Goal: Task Accomplishment & Management: Manage account settings

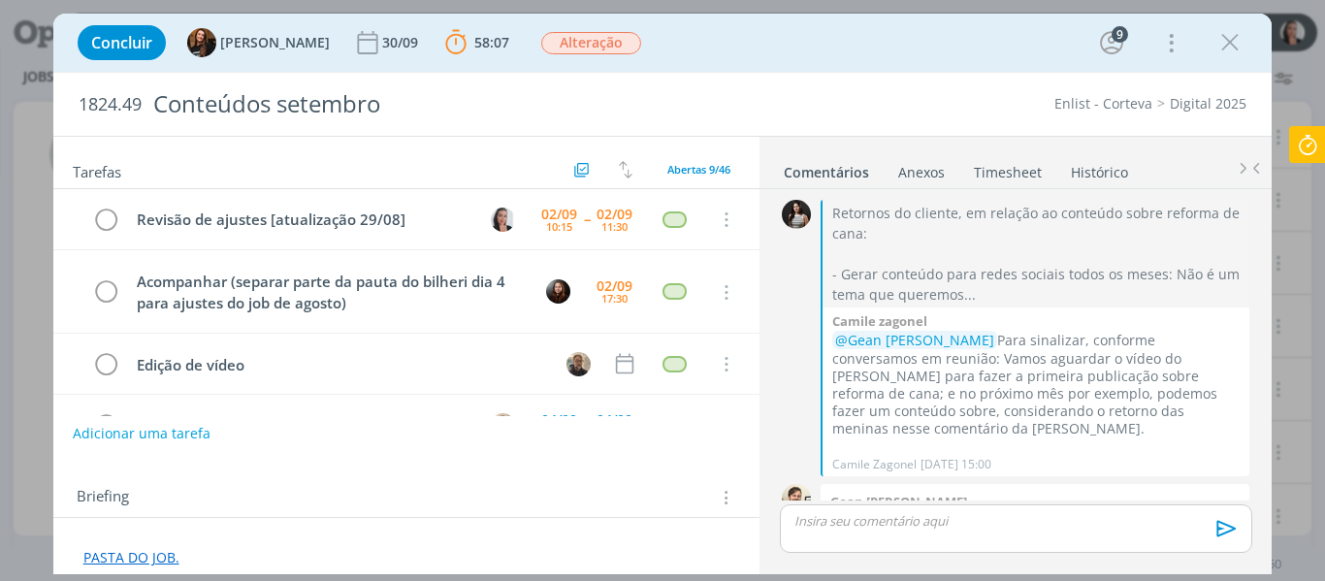
scroll to position [2941, 0]
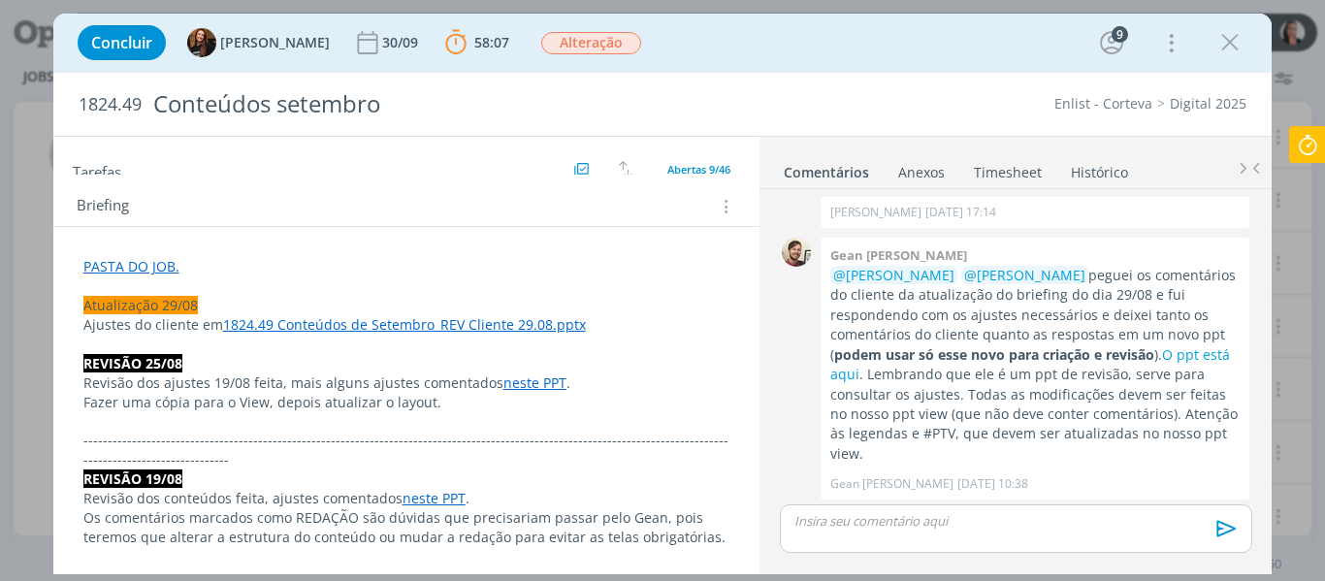
click at [159, 263] on link "PASTA DO JOB." at bounding box center [131, 266] width 96 height 18
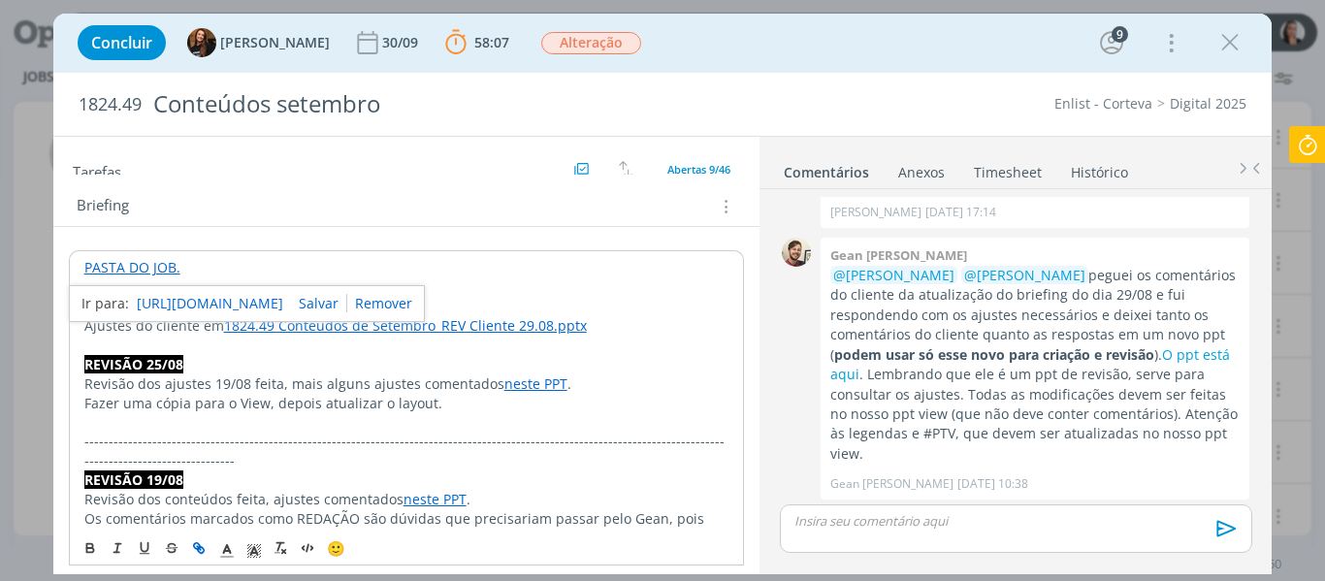
click at [167, 301] on link "[URL][DOMAIN_NAME]" at bounding box center [210, 303] width 146 height 25
click at [425, 340] on p "dialog" at bounding box center [406, 345] width 645 height 19
click at [227, 270] on p "PASTA DO JOB." at bounding box center [406, 267] width 645 height 19
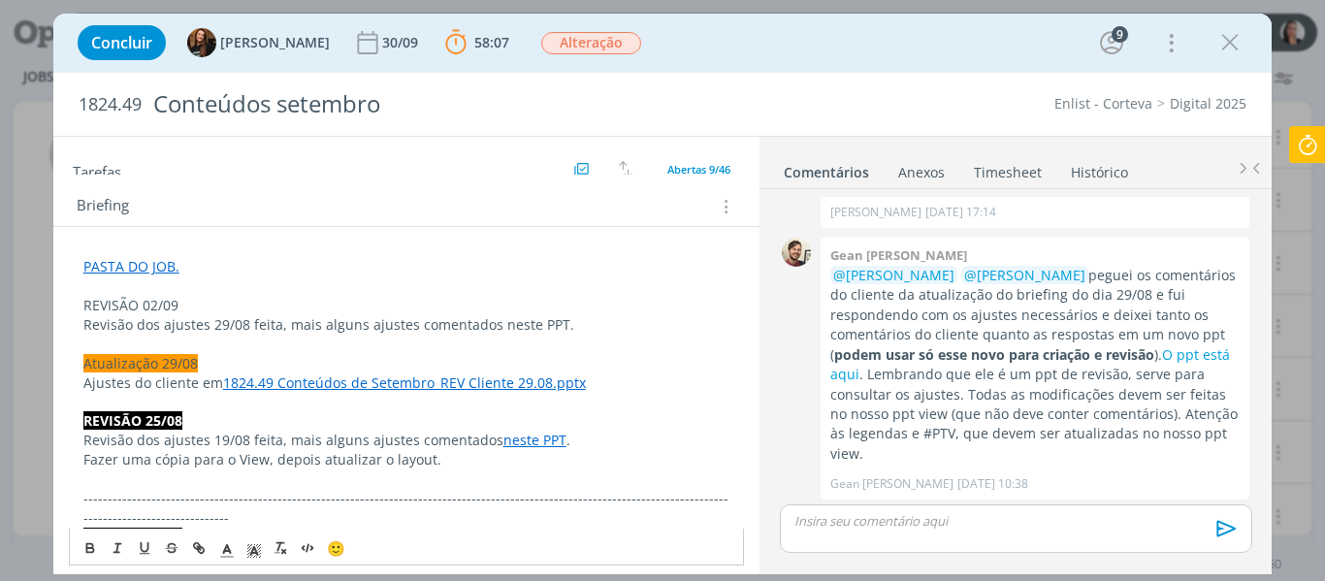
click at [134, 313] on p "REVISÃO 02/09" at bounding box center [406, 305] width 647 height 19
click at [251, 553] on line "dialog" at bounding box center [253, 553] width 5 height 0
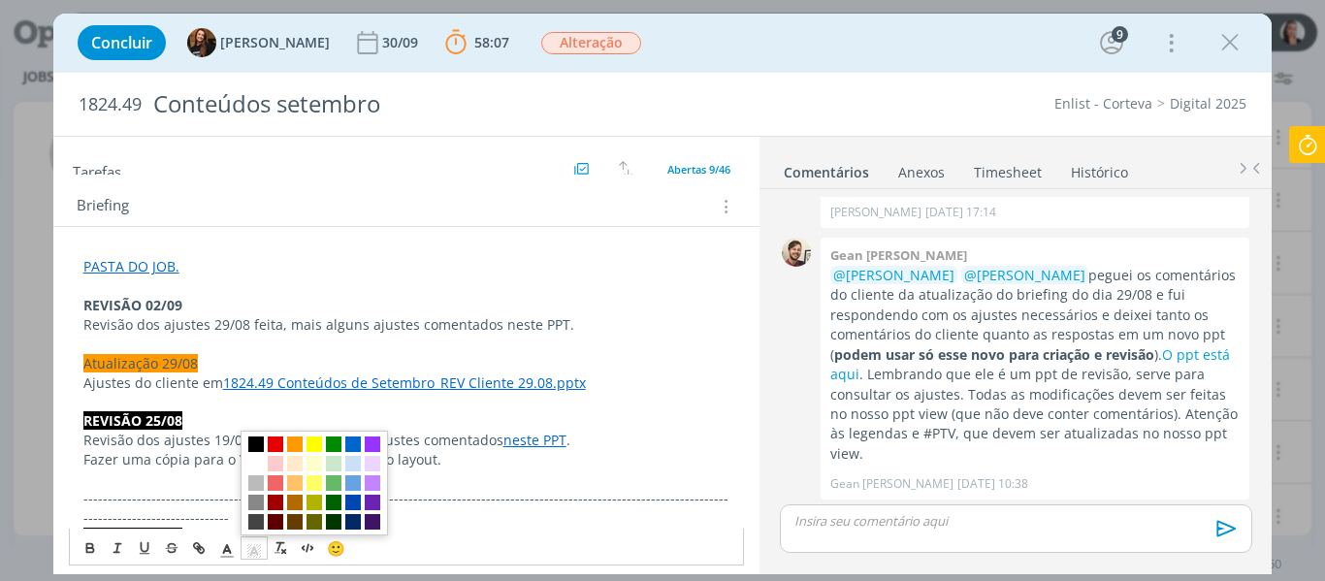
click at [258, 446] on span "dialog" at bounding box center [256, 445] width 16 height 16
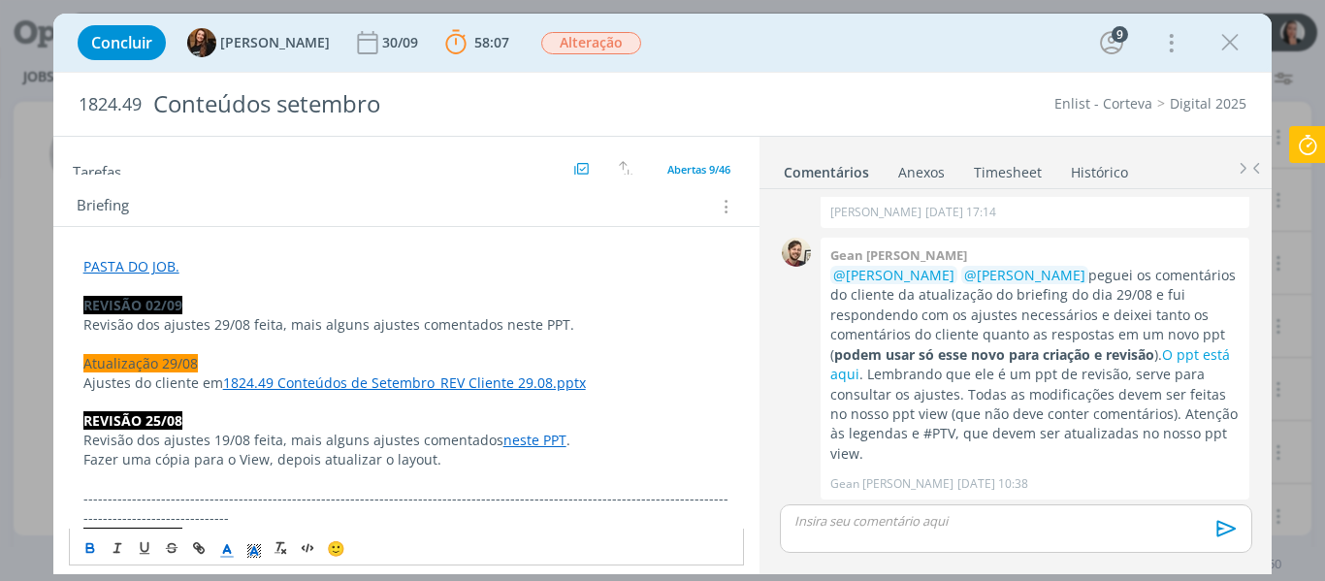
click at [228, 550] on icon "dialog" at bounding box center [226, 550] width 17 height 17
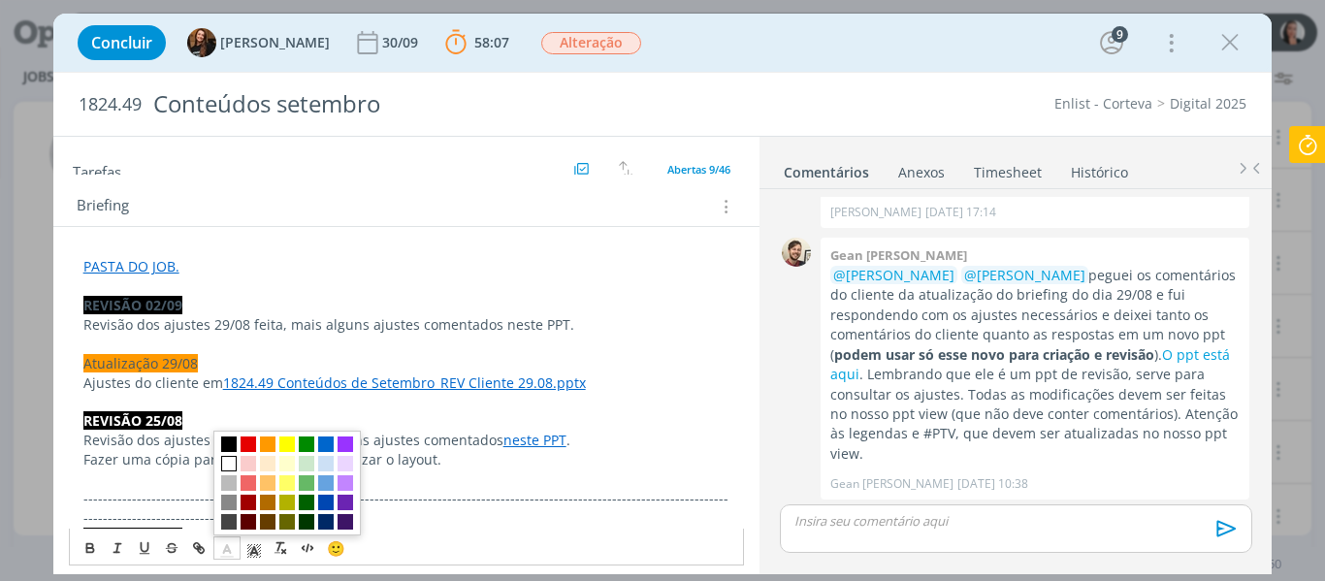
click at [226, 458] on span "dialog" at bounding box center [229, 464] width 16 height 16
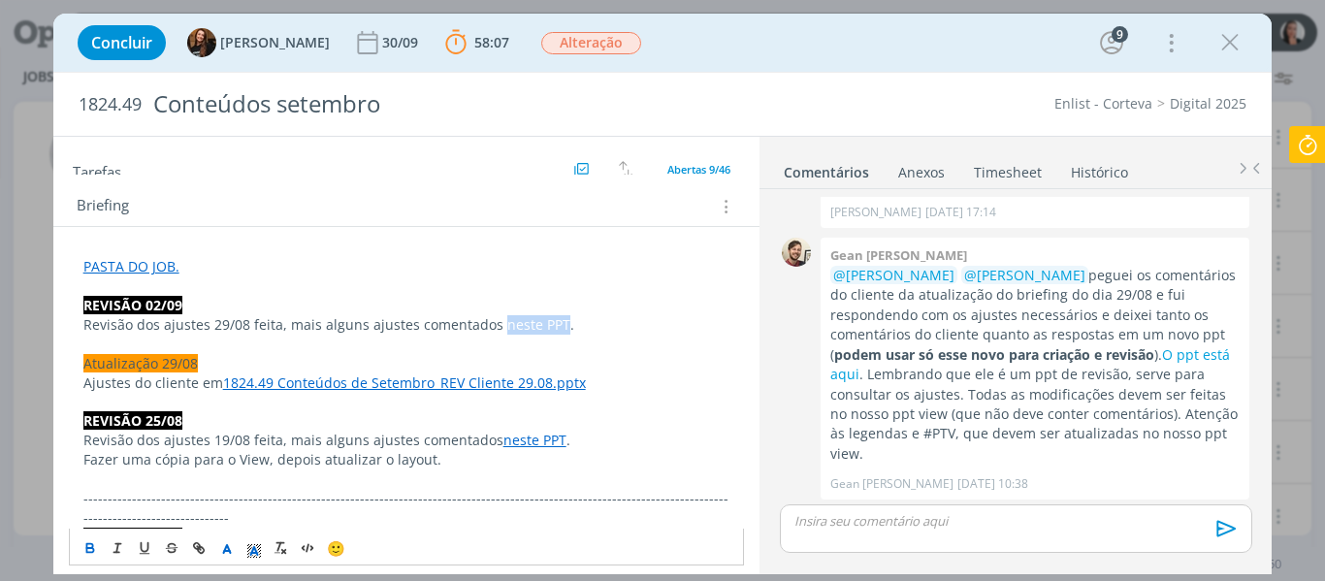
drag, startPoint x: 540, startPoint y: 322, endPoint x: 557, endPoint y: 321, distance: 16.5
click at [557, 321] on p "Revisão dos ajustes 29/08 feita, mais alguns ajustes comentados neste PPT." at bounding box center [406, 324] width 647 height 19
click at [200, 549] on line "dialog" at bounding box center [199, 548] width 4 height 4
paste input "[URL][DOMAIN_NAME]"
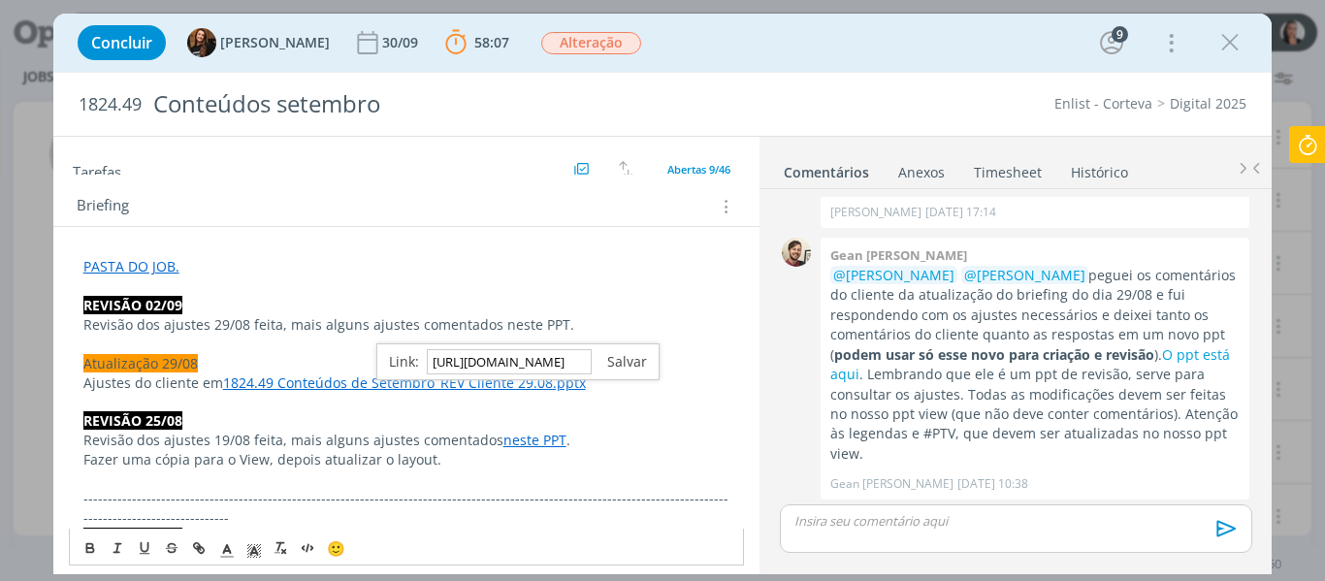
type input "[URL][DOMAIN_NAME]"
click at [623, 353] on link "dialog" at bounding box center [619, 361] width 55 height 18
click at [612, 325] on p "Revisão dos ajustes 29/08 feita, mais alguns ajustes comentados neste PPT ." at bounding box center [406, 324] width 647 height 19
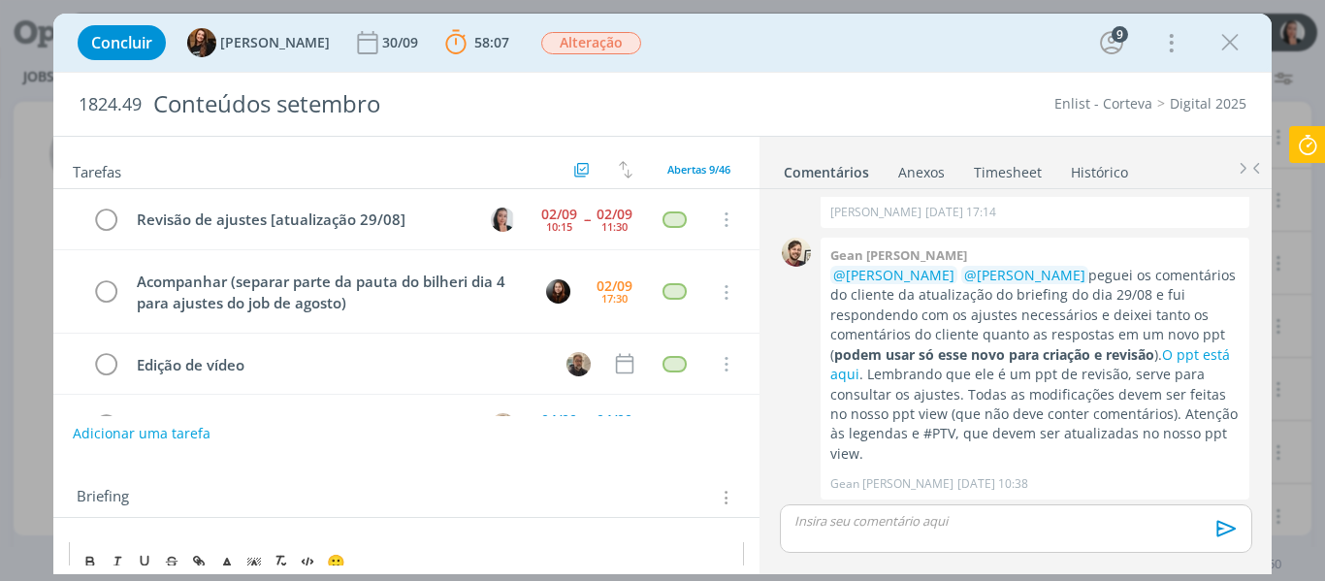
click at [1000, 540] on div "dialog" at bounding box center [1015, 528] width 471 height 49
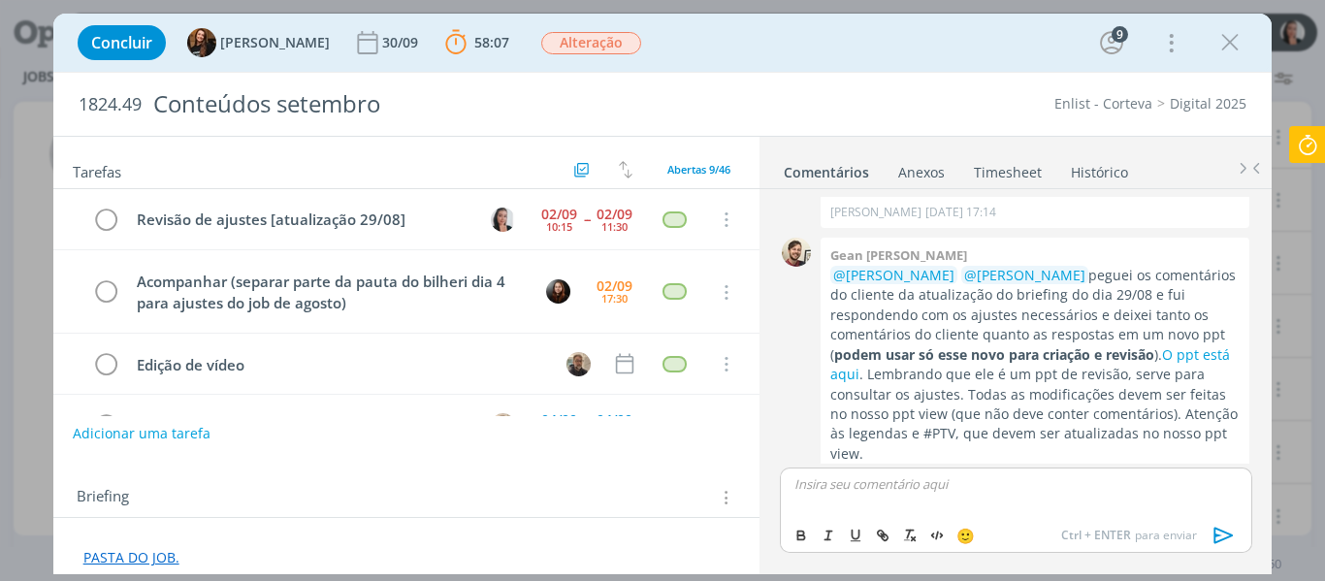
scroll to position [2978, 0]
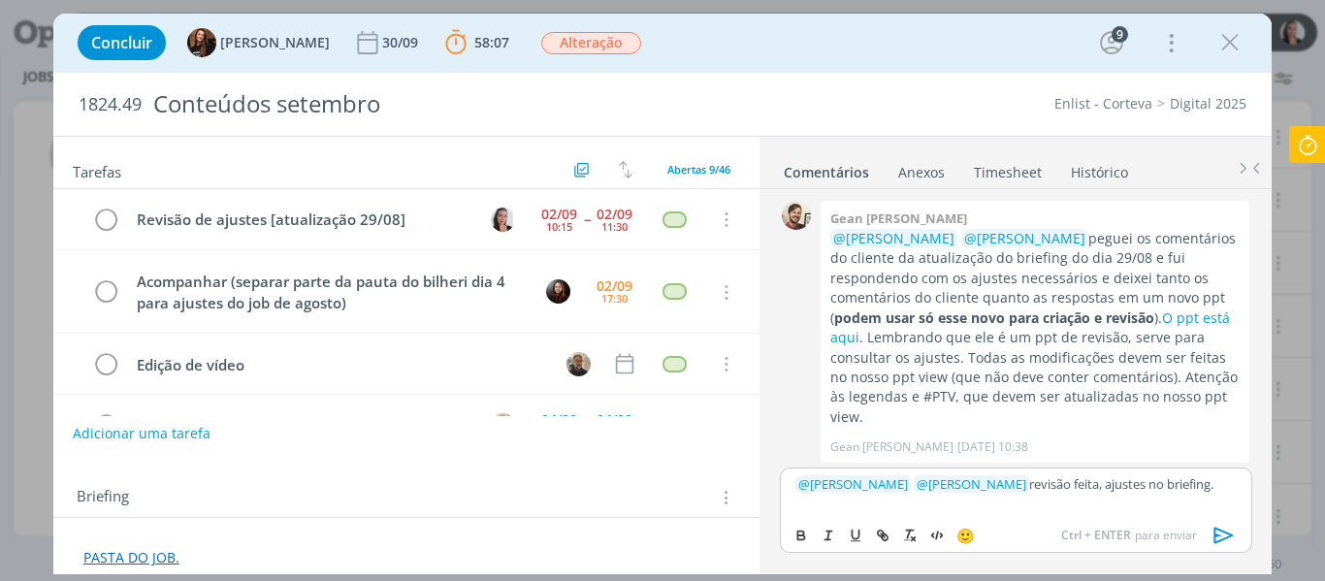
click at [1225, 543] on icon "dialog" at bounding box center [1224, 535] width 29 height 29
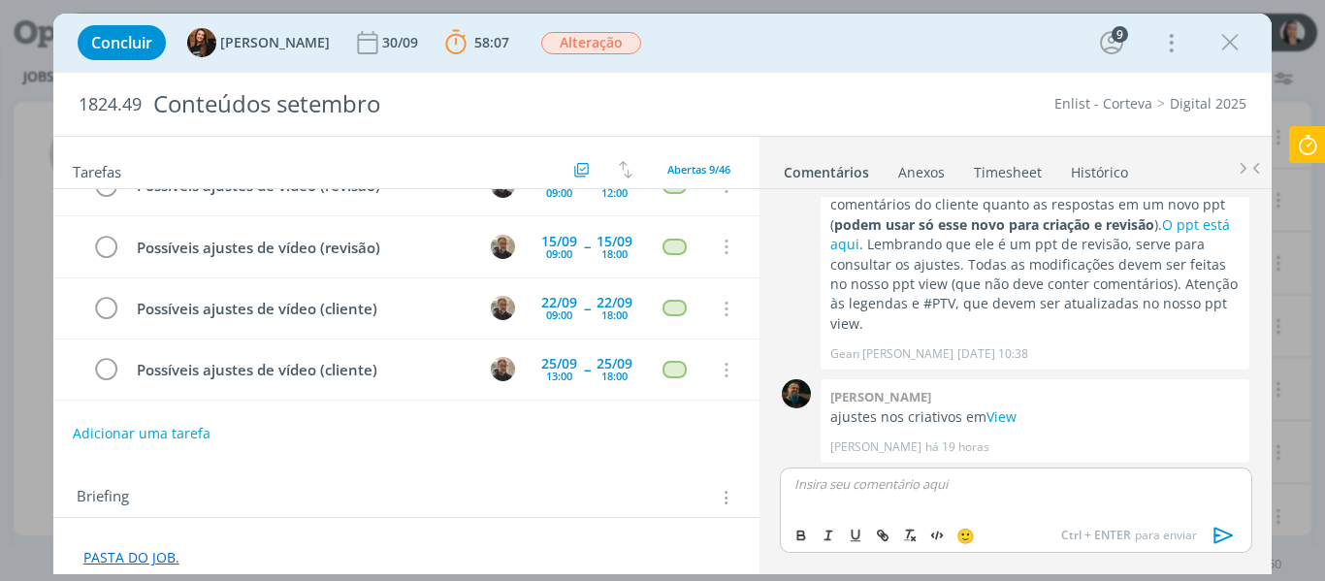
scroll to position [0, 0]
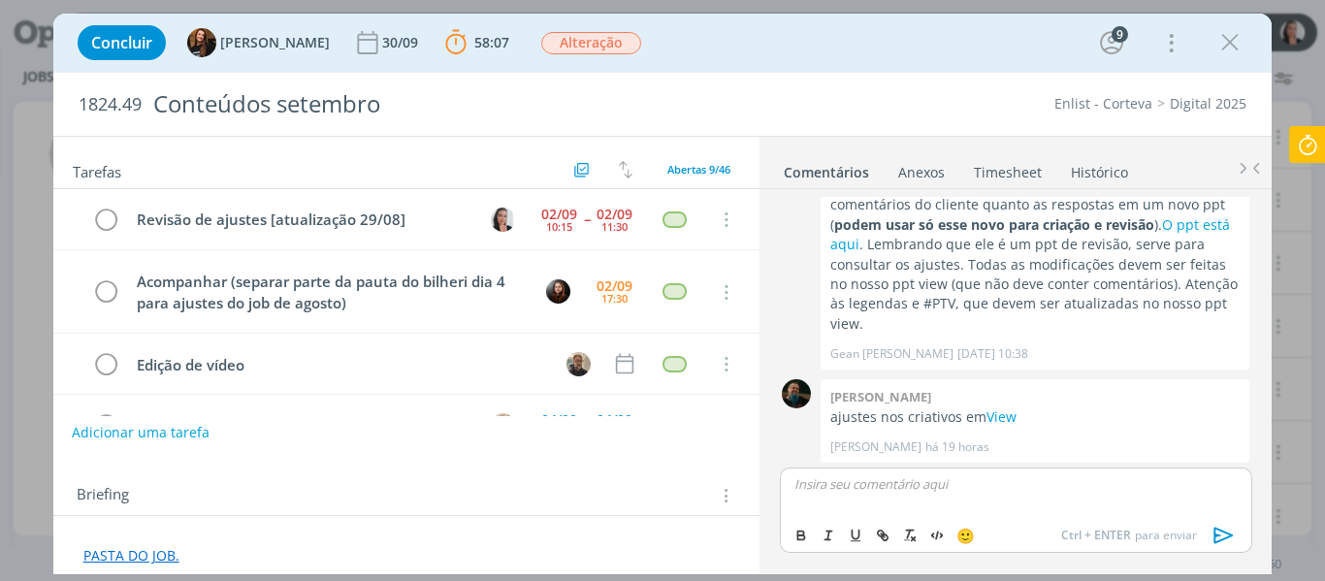
click at [165, 430] on button "Adicionar uma tarefa" at bounding box center [141, 432] width 138 height 33
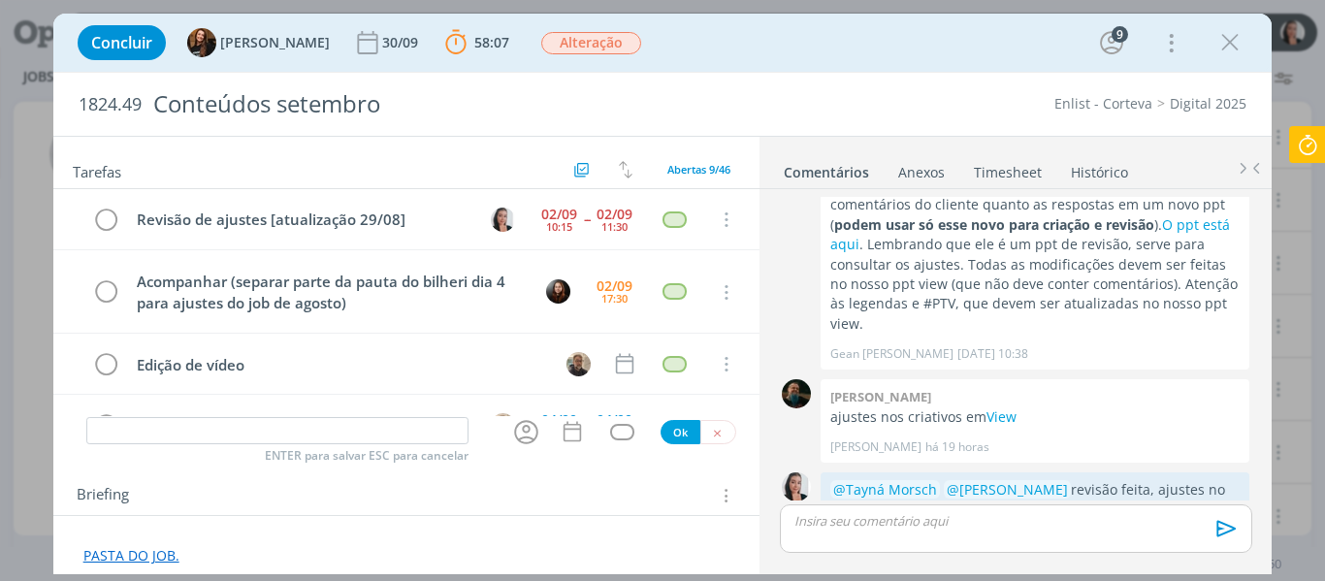
scroll to position [3035, 0]
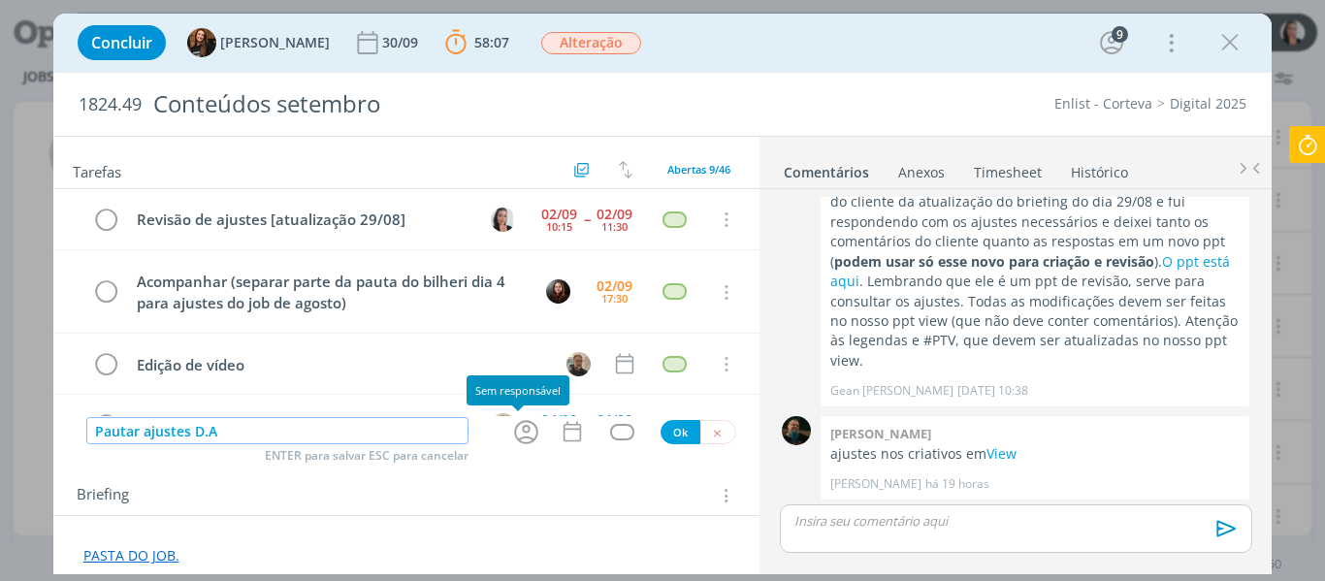
click at [523, 441] on icon "dialog" at bounding box center [526, 432] width 24 height 24
type input "Pautar ajustes D.A"
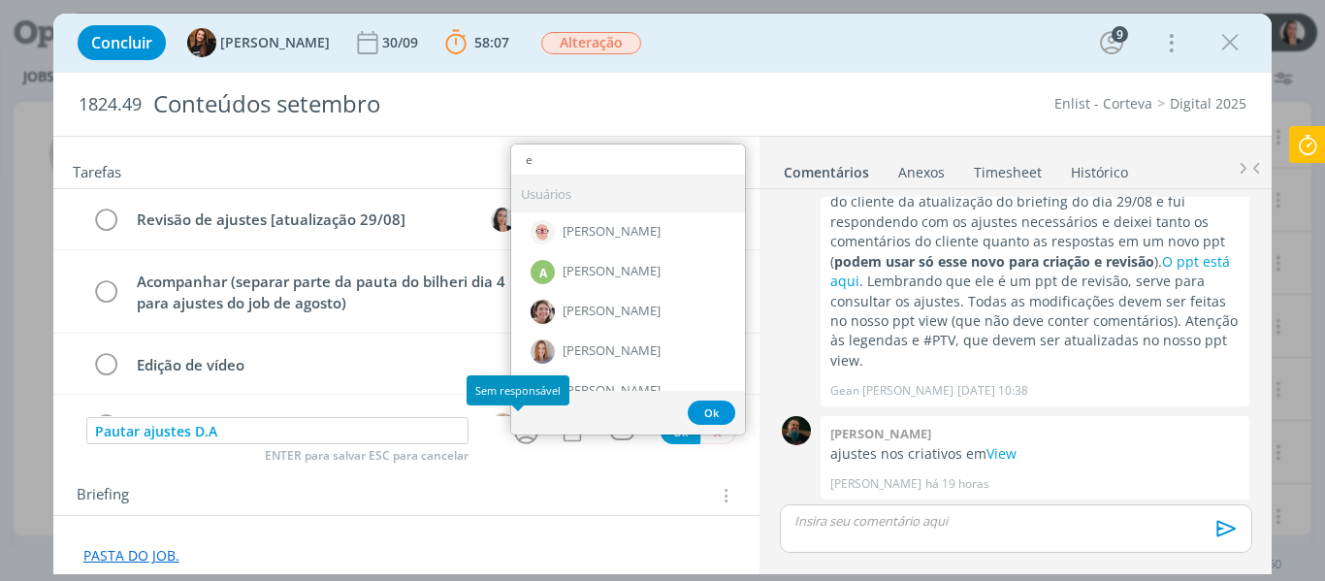
type input "ed"
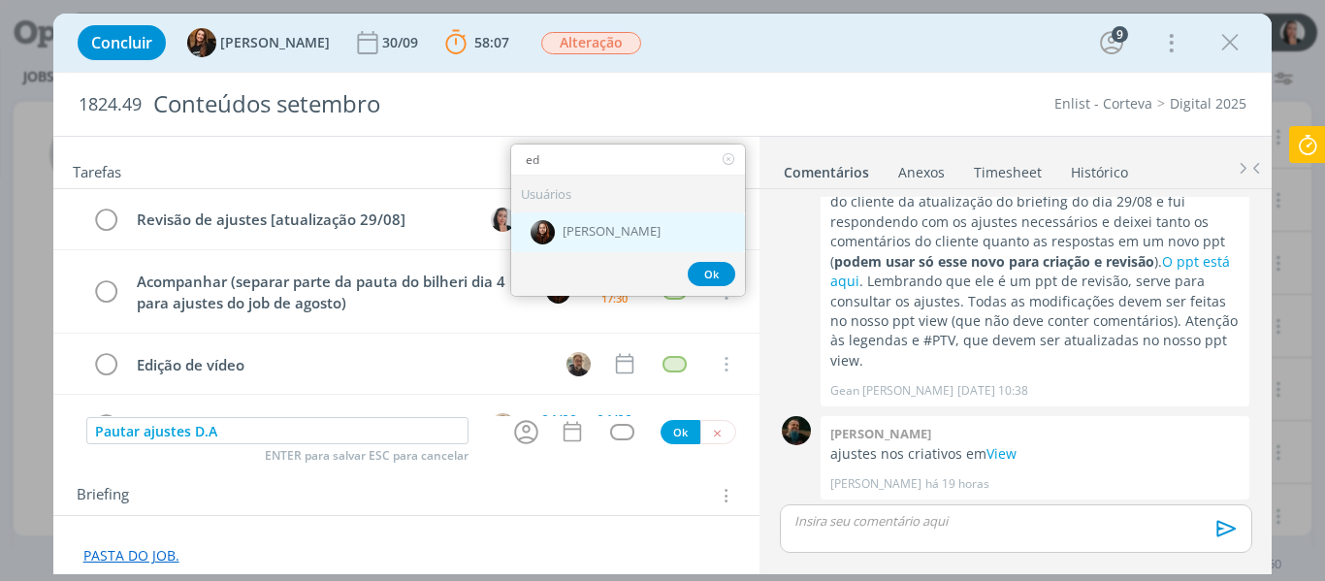
click at [601, 220] on div "[PERSON_NAME]" at bounding box center [628, 231] width 234 height 40
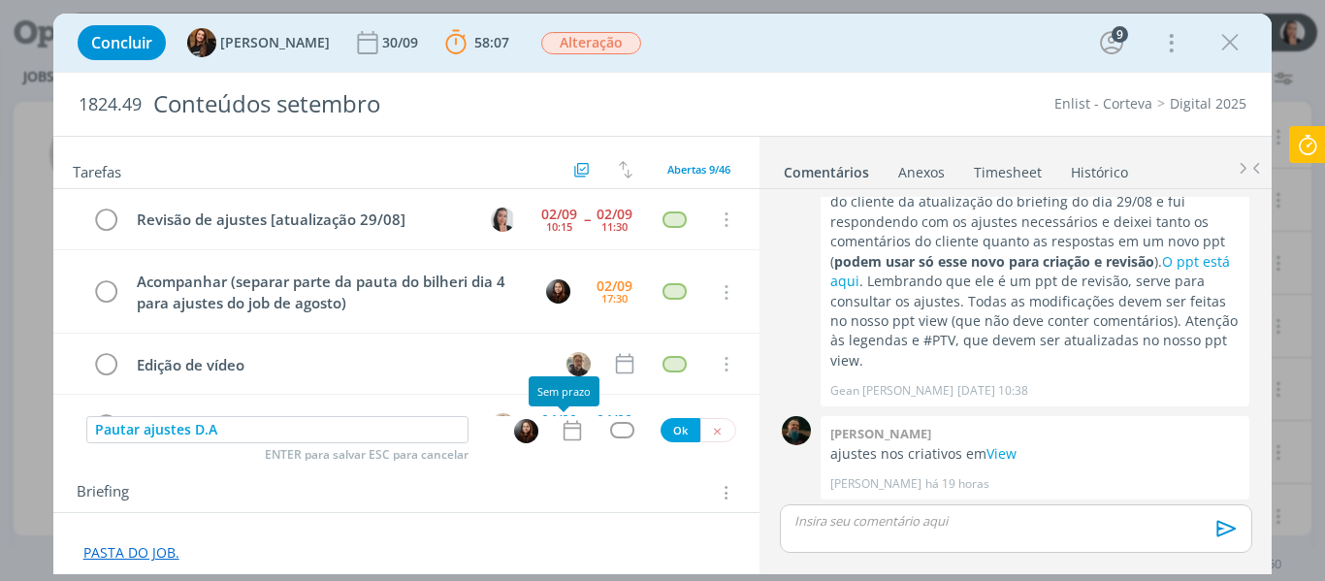
click at [563, 438] on icon "dialog" at bounding box center [572, 430] width 25 height 25
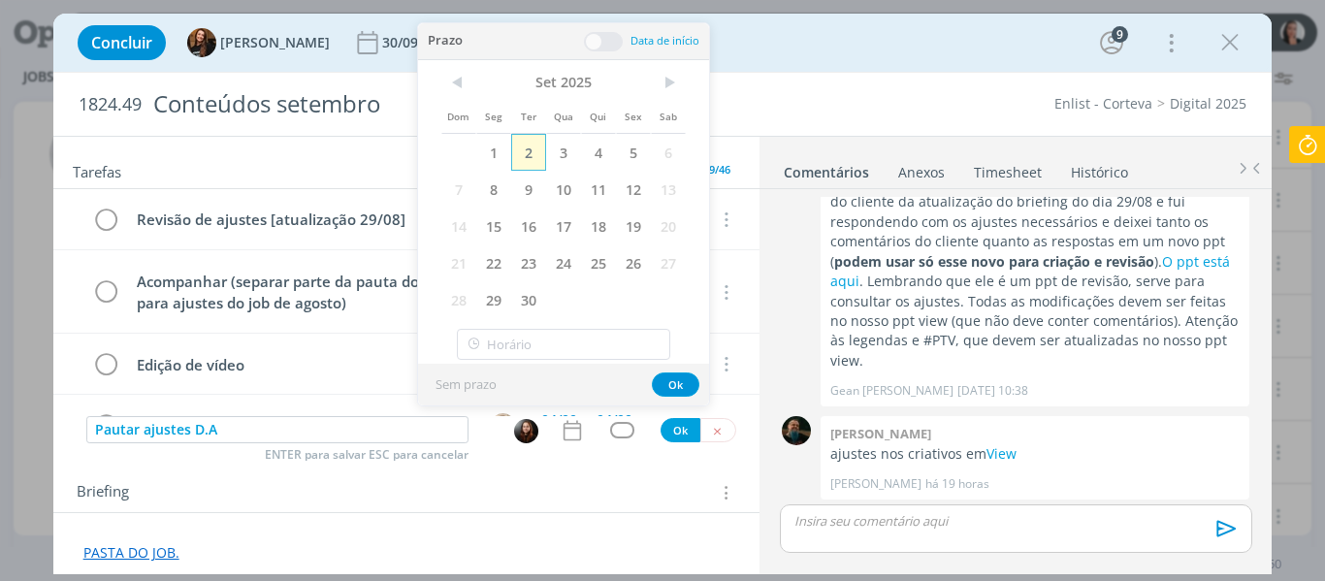
click at [534, 159] on span "2" at bounding box center [528, 152] width 35 height 37
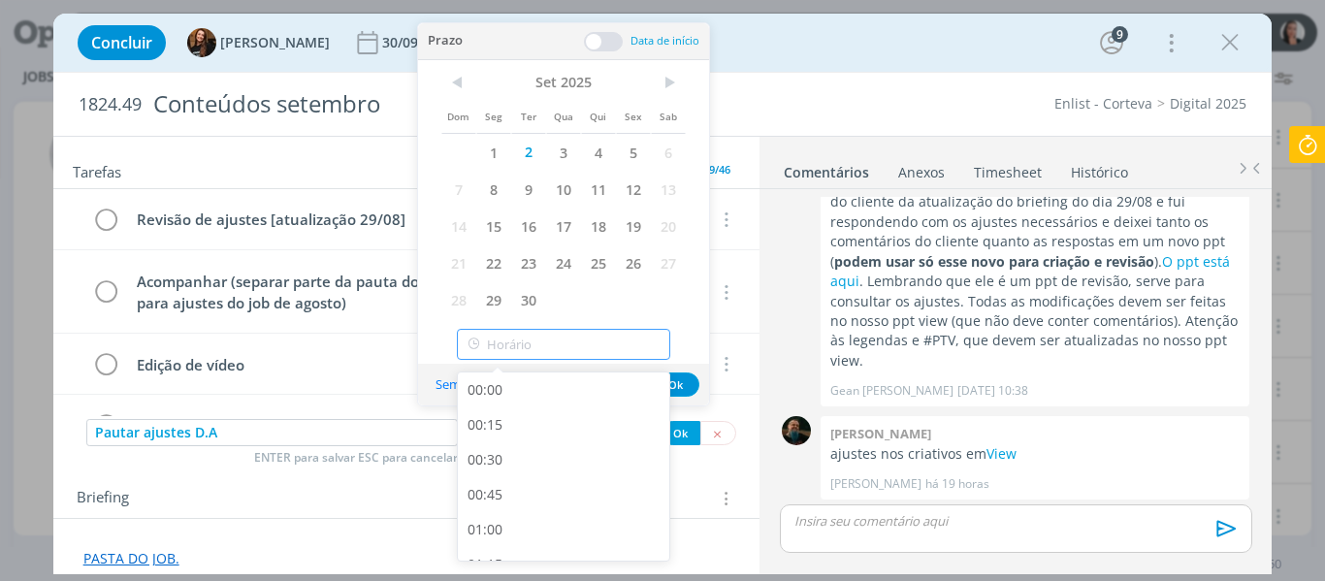
type input "12:00"
click at [568, 359] on input "12:00" at bounding box center [563, 344] width 213 height 31
click at [510, 536] on div "12:00" at bounding box center [566, 537] width 217 height 35
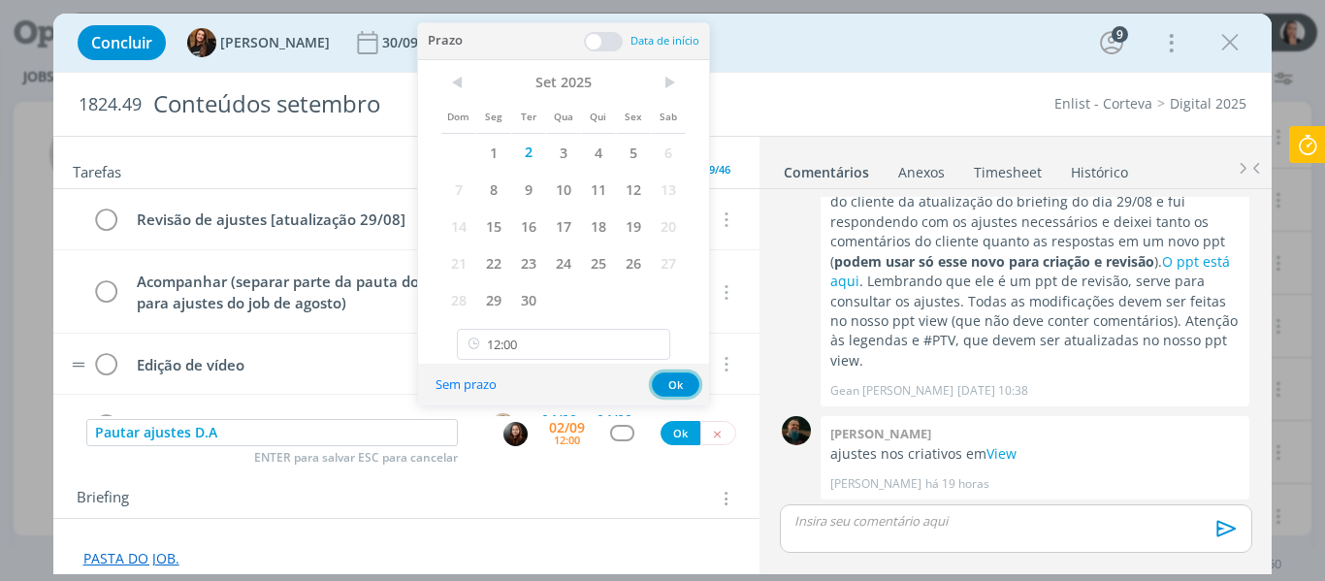
click at [674, 387] on button "Ok" at bounding box center [676, 385] width 48 height 24
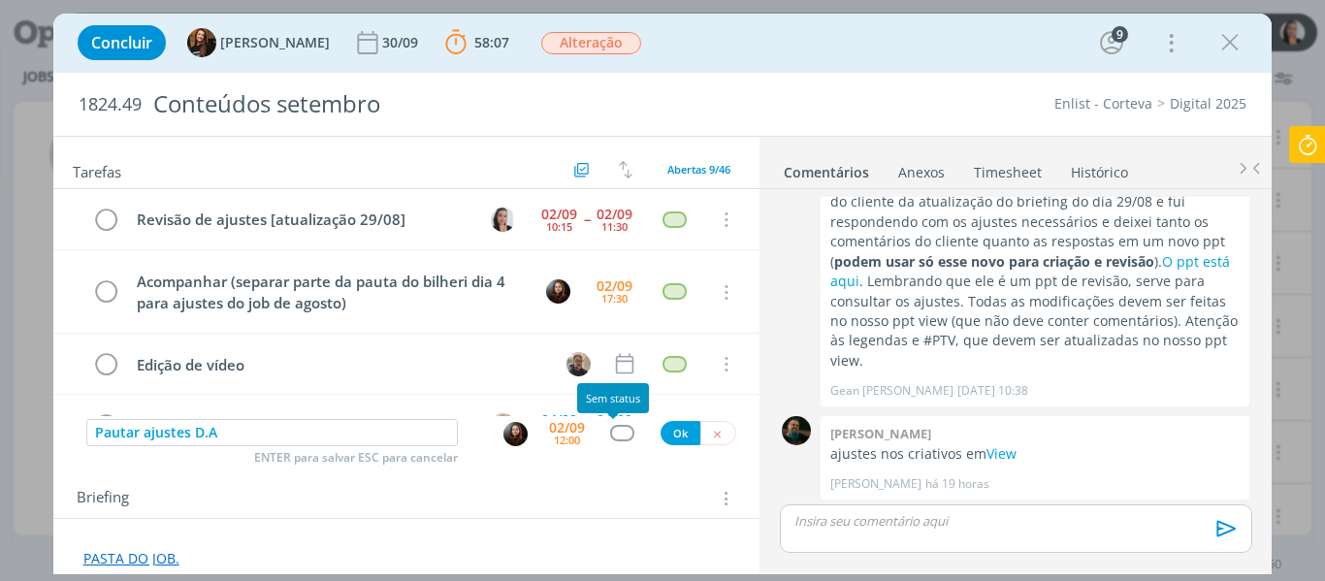
click at [610, 436] on div "dialog" at bounding box center [622, 433] width 24 height 16
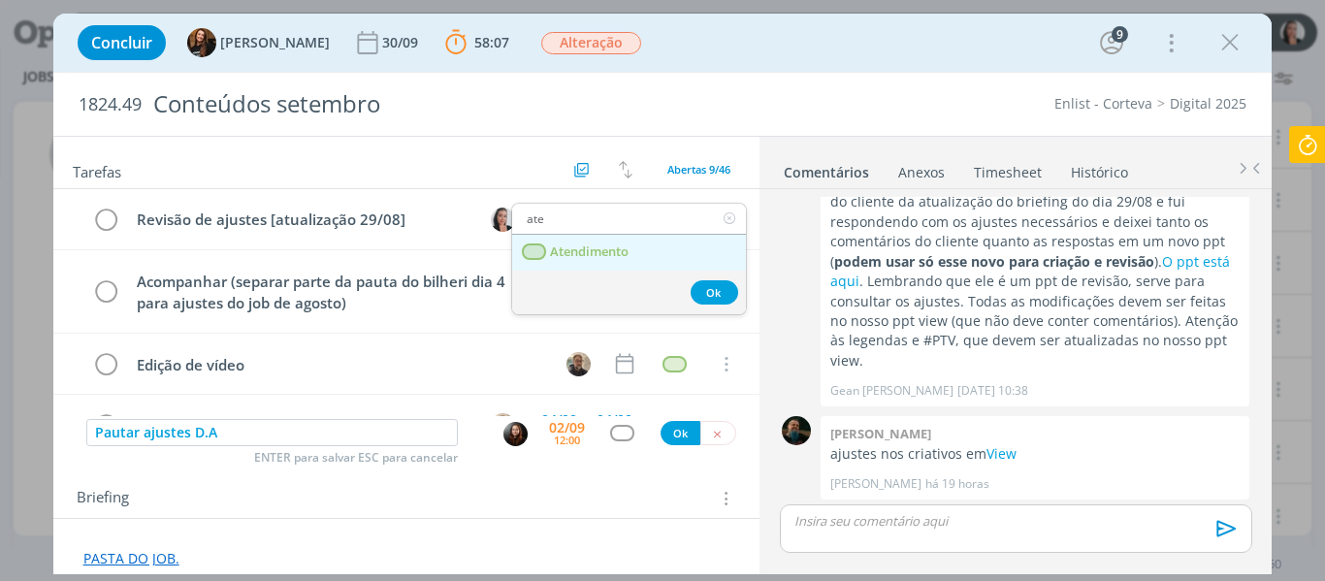
type input "ate"
click at [633, 248] on link "Atendimento" at bounding box center [629, 253] width 234 height 36
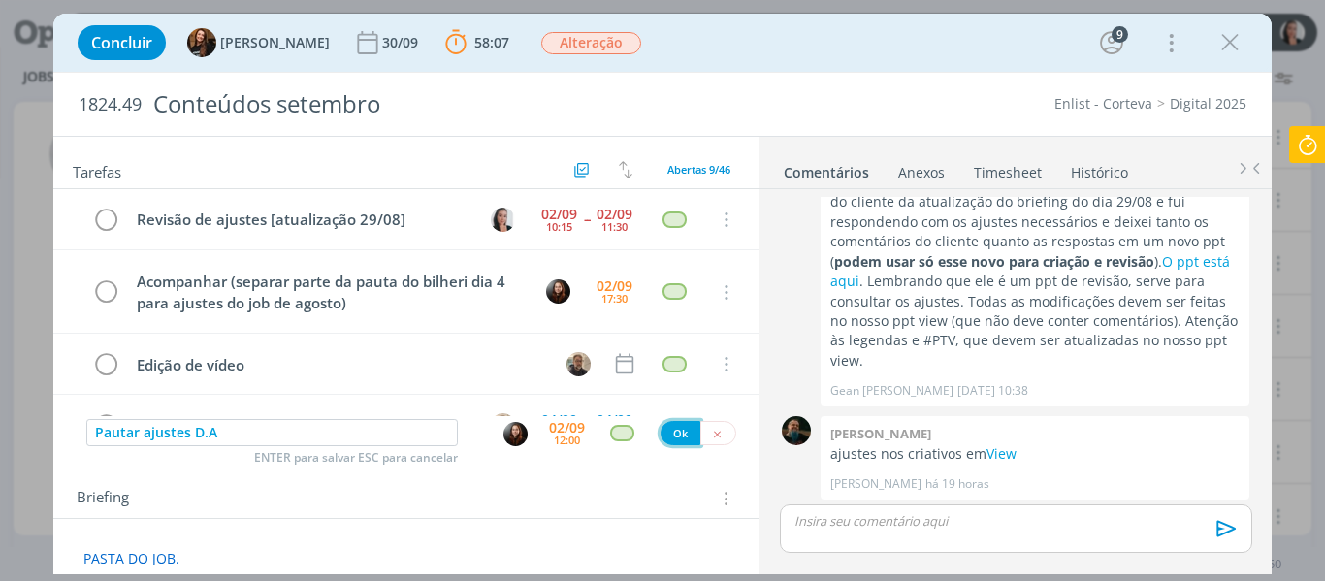
click at [671, 434] on button "Ok" at bounding box center [681, 433] width 40 height 24
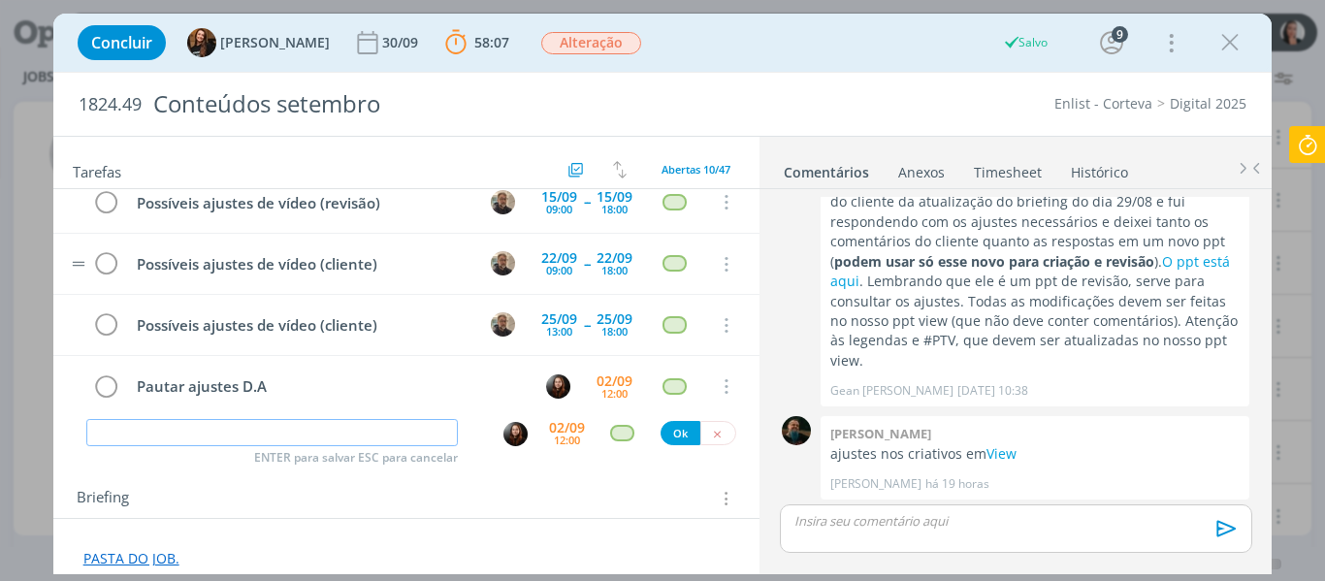
scroll to position [0, 0]
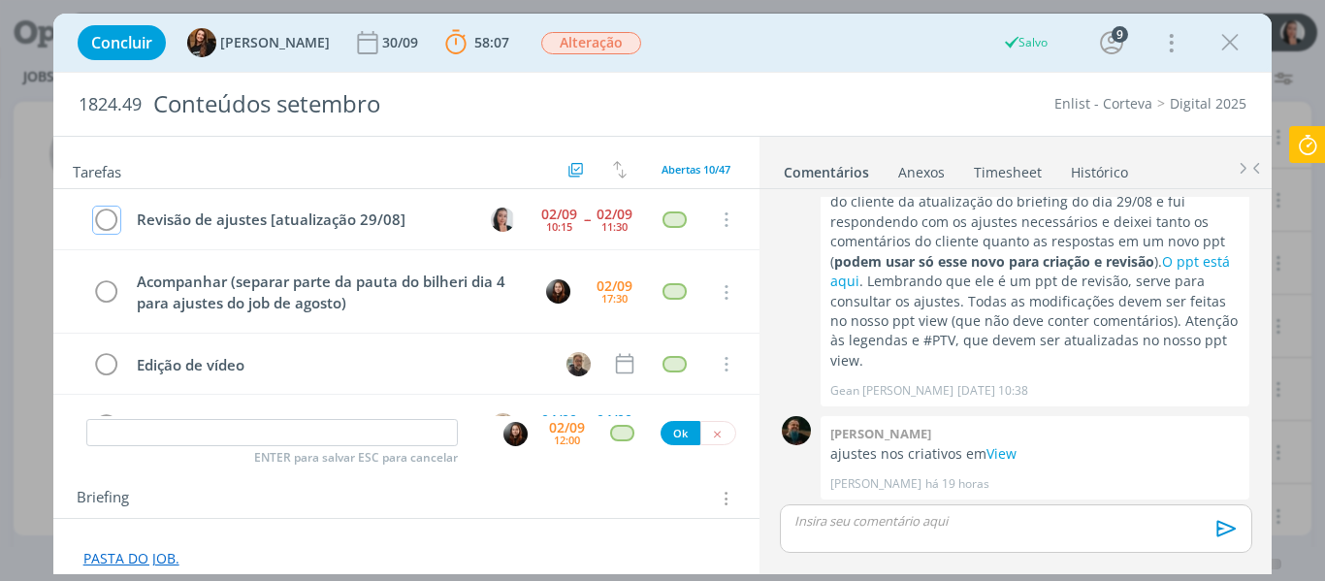
click at [112, 218] on icon "dialog" at bounding box center [106, 220] width 27 height 29
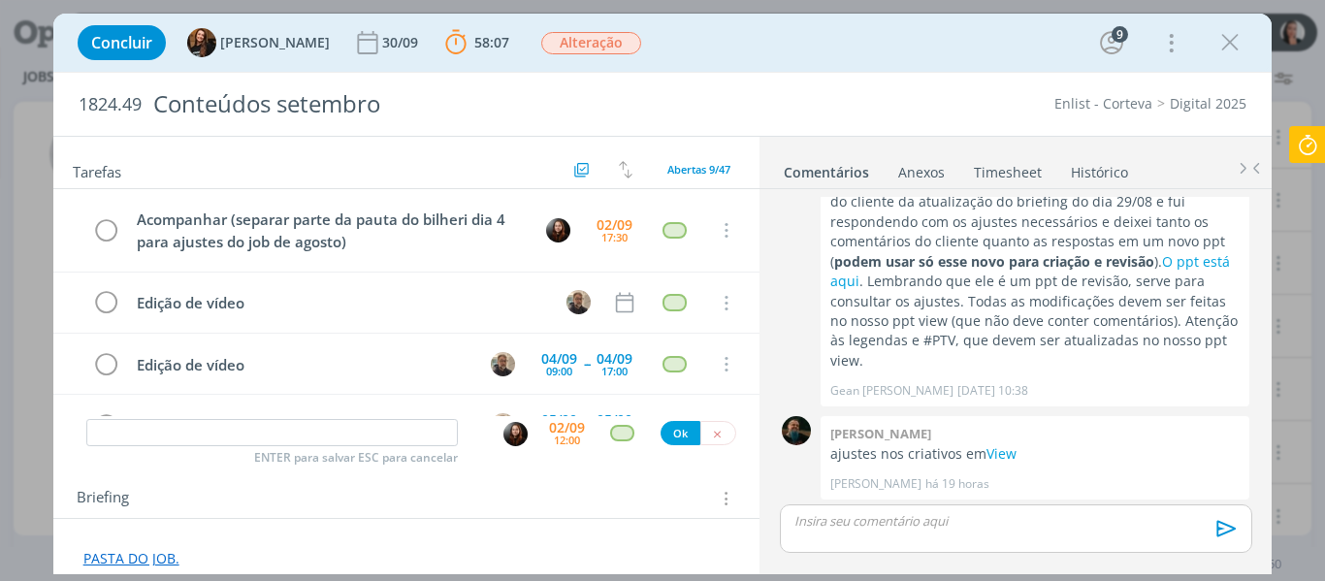
click at [1319, 148] on icon at bounding box center [1307, 145] width 35 height 38
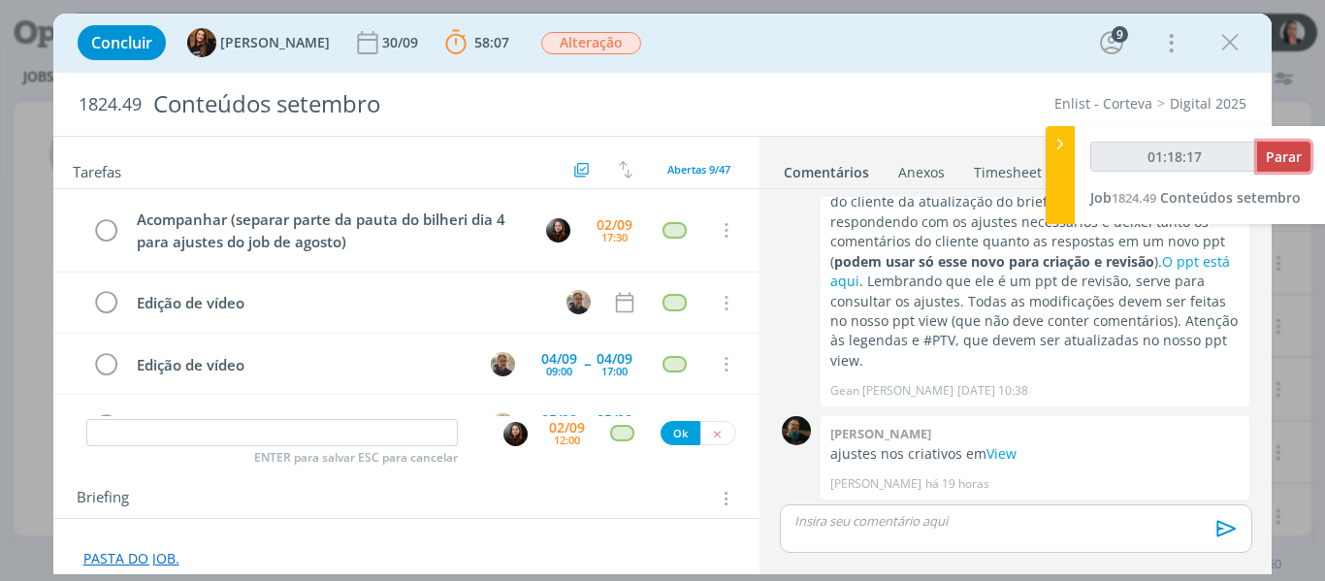
type input "01:18:18"
click at [1281, 161] on span "Parar" at bounding box center [1284, 156] width 36 height 18
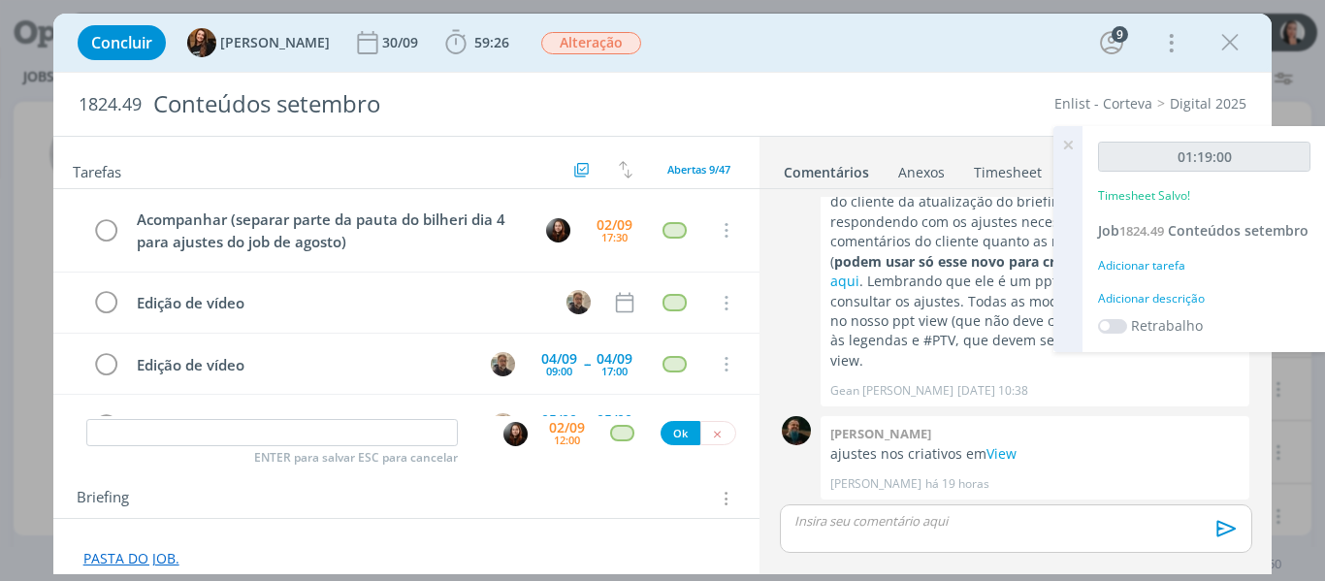
click at [1199, 297] on div "Adicionar descrição" at bounding box center [1204, 298] width 212 height 17
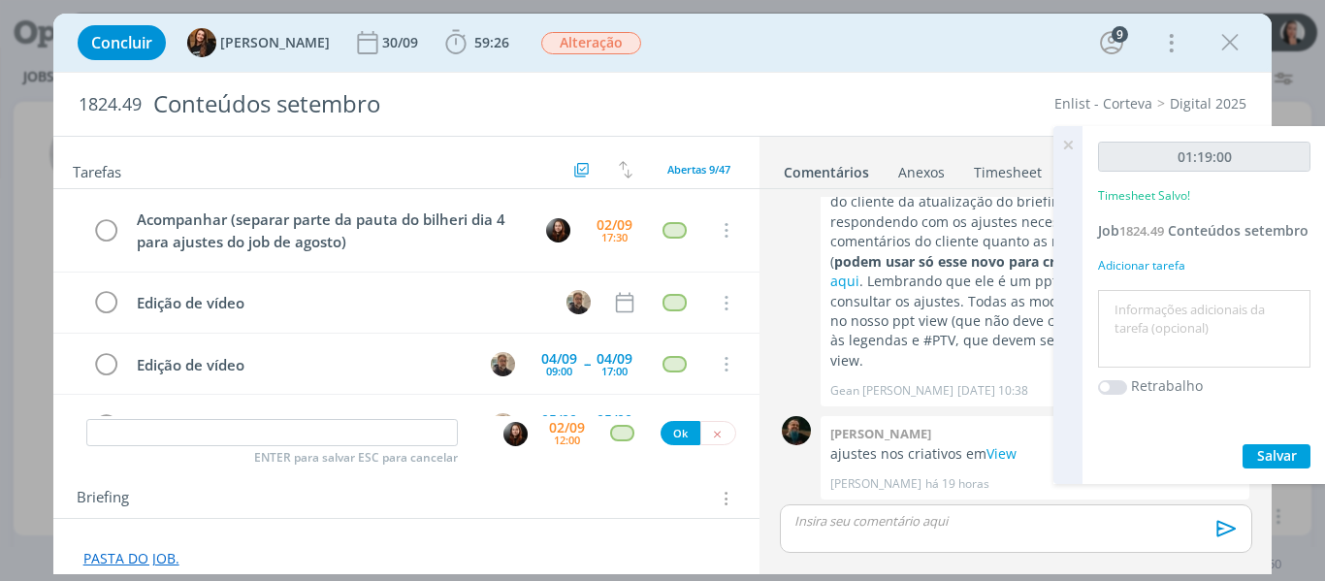
click at [1195, 315] on textarea at bounding box center [1204, 329] width 203 height 69
type textarea "revisão ajustes 29/08"
click at [1251, 450] on button "Salvar" at bounding box center [1277, 456] width 68 height 24
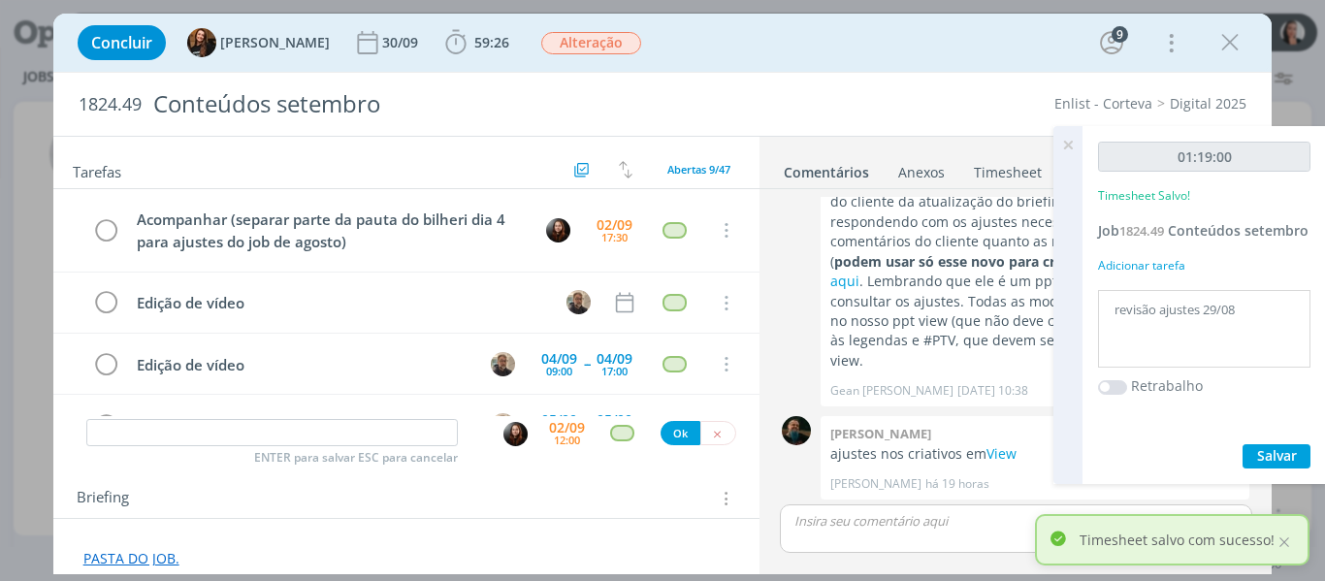
drag, startPoint x: 1067, startPoint y: 144, endPoint x: 1108, endPoint y: 106, distance: 55.6
click at [1067, 144] on icon at bounding box center [1068, 145] width 35 height 38
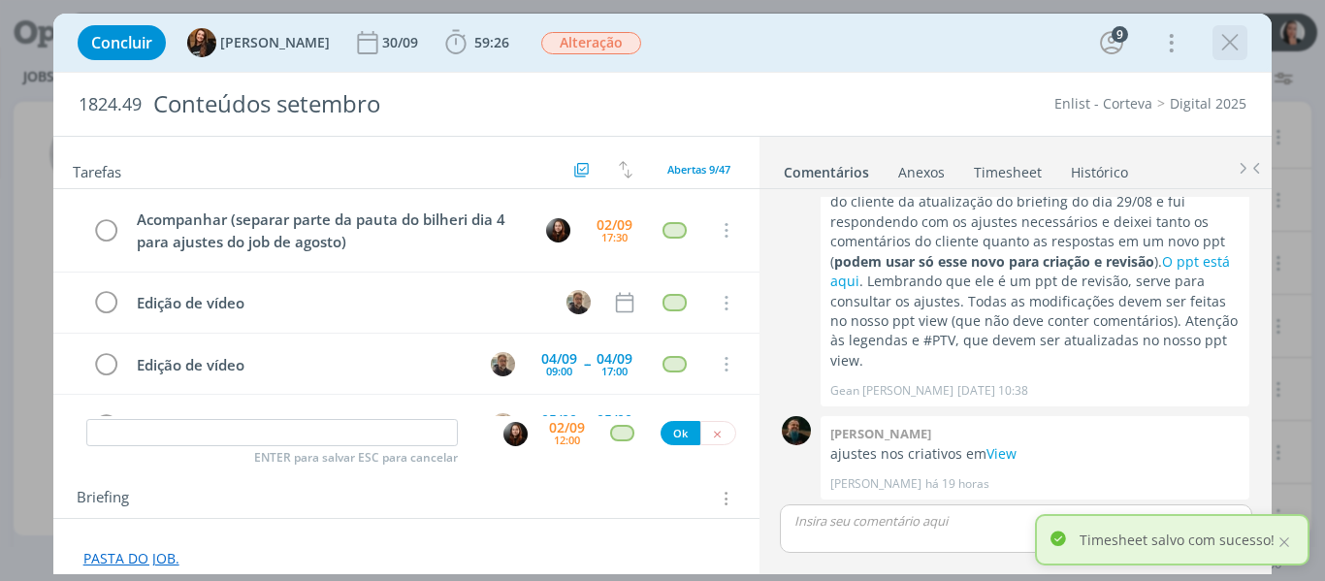
click at [1229, 50] on icon "dialog" at bounding box center [1230, 42] width 29 height 29
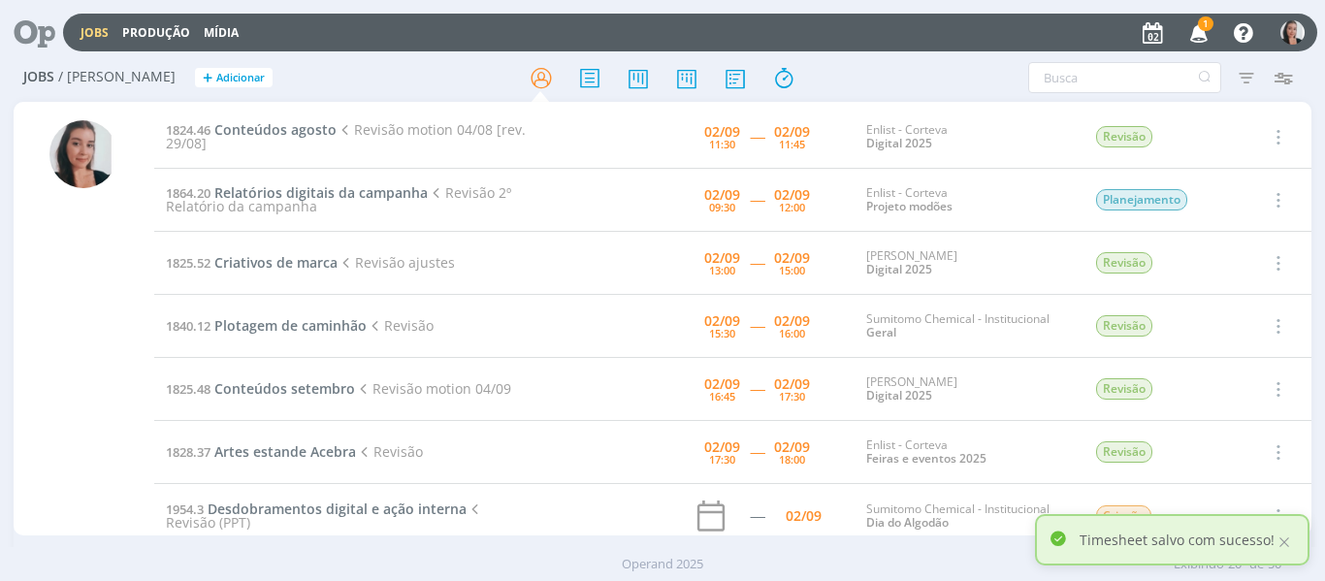
click at [1194, 26] on icon "button" at bounding box center [1200, 32] width 34 height 33
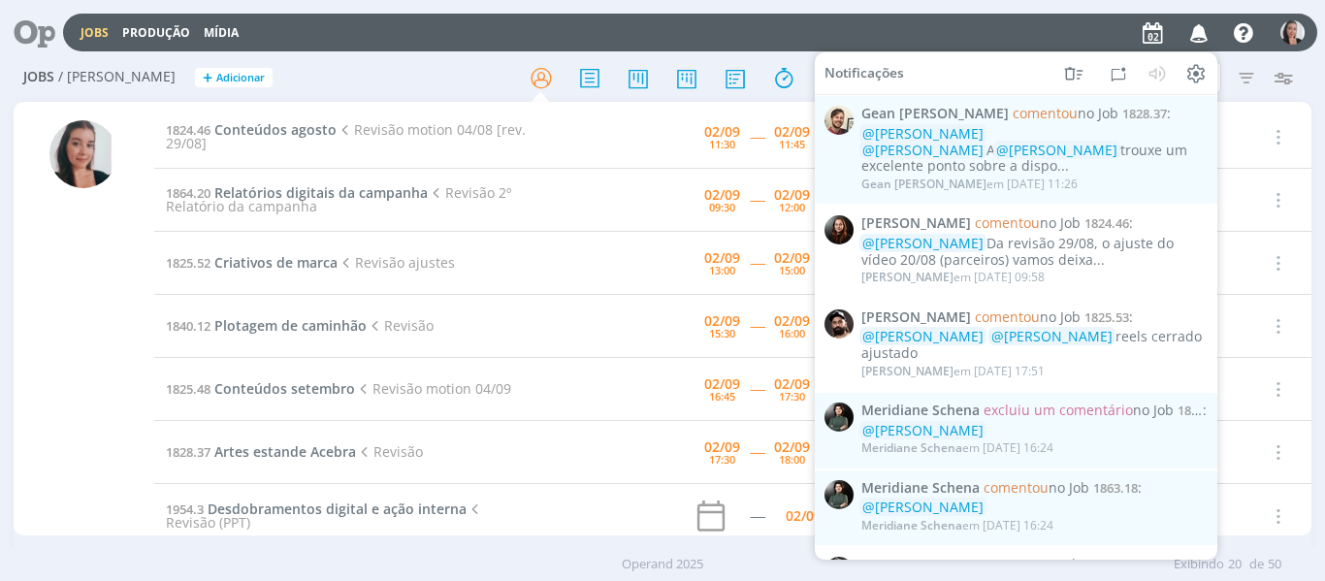
click at [1201, 26] on icon "button" at bounding box center [1200, 32] width 34 height 33
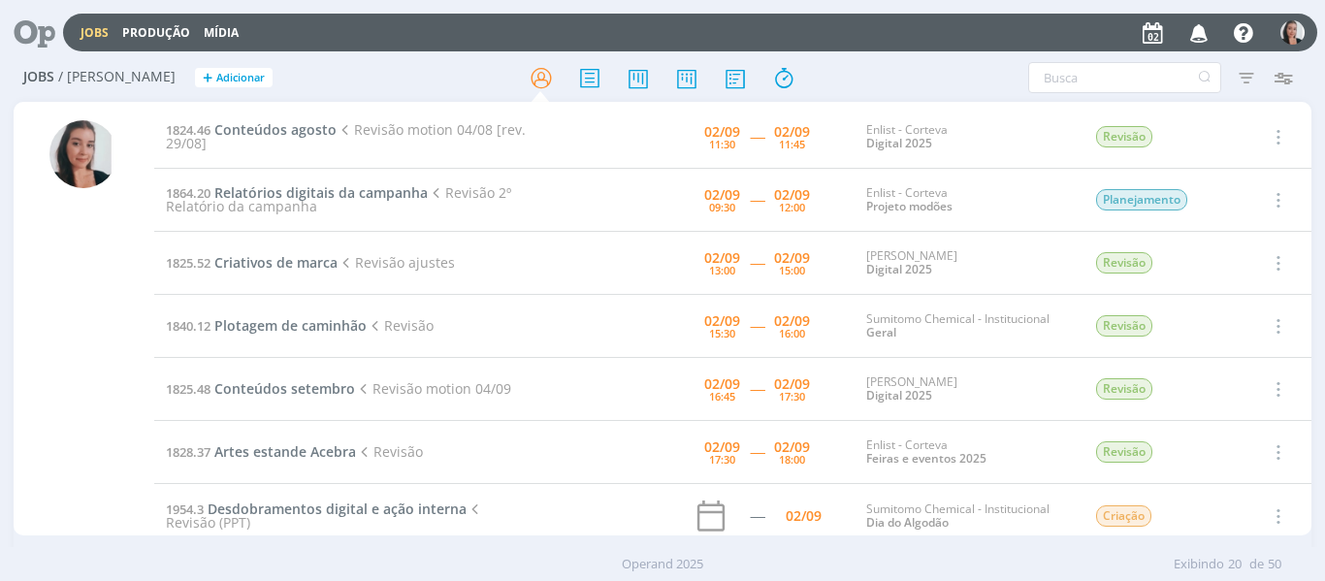
click at [958, 67] on div "Filtros Filtrar [GEOGRAPHIC_DATA] Tipo Jobs e Tarefas Data Personalizado a Situ…" at bounding box center [1095, 77] width 413 height 31
click at [218, 130] on span "Conteúdos agosto" at bounding box center [275, 129] width 122 height 18
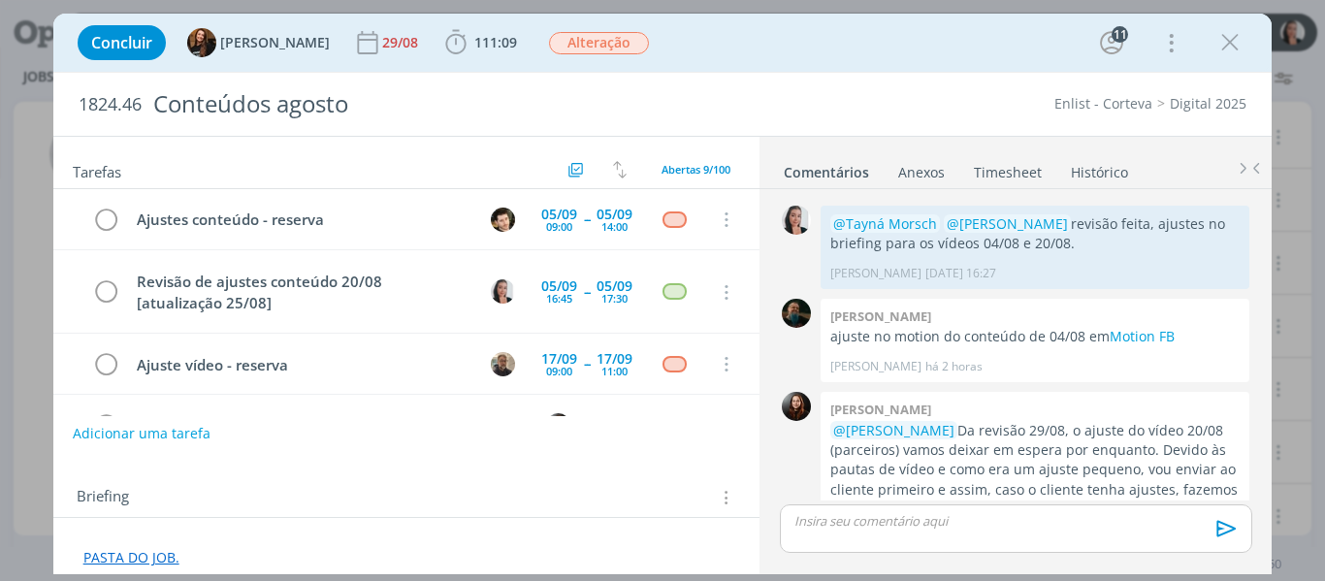
scroll to position [363, 0]
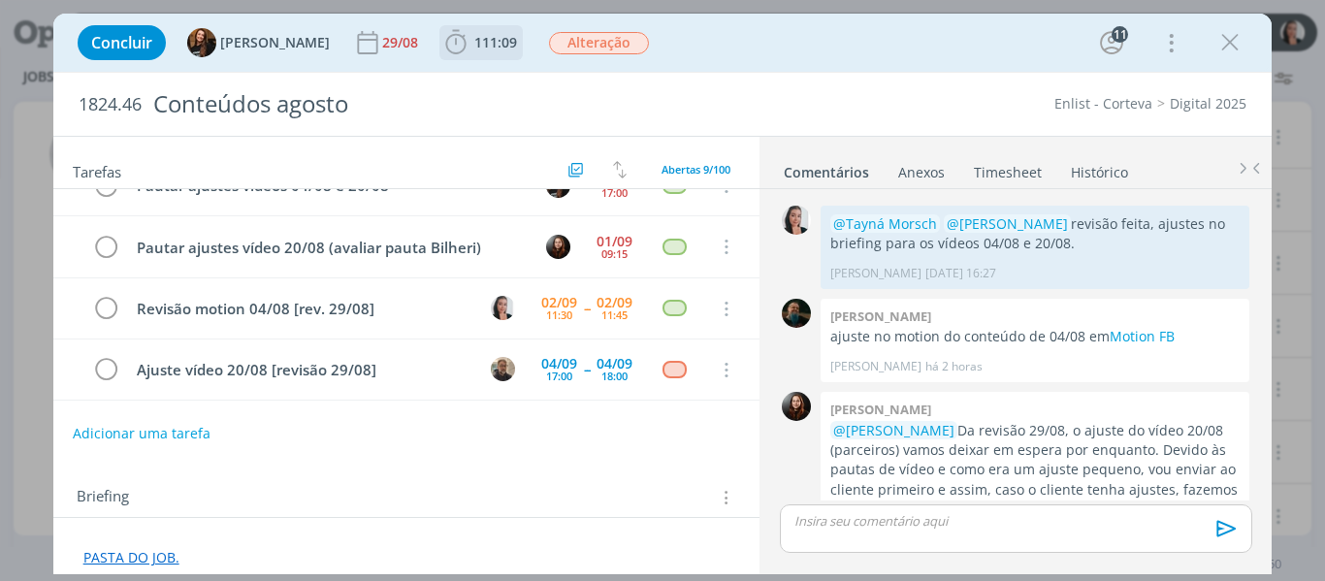
click at [441, 38] on icon "dialog" at bounding box center [455, 42] width 29 height 29
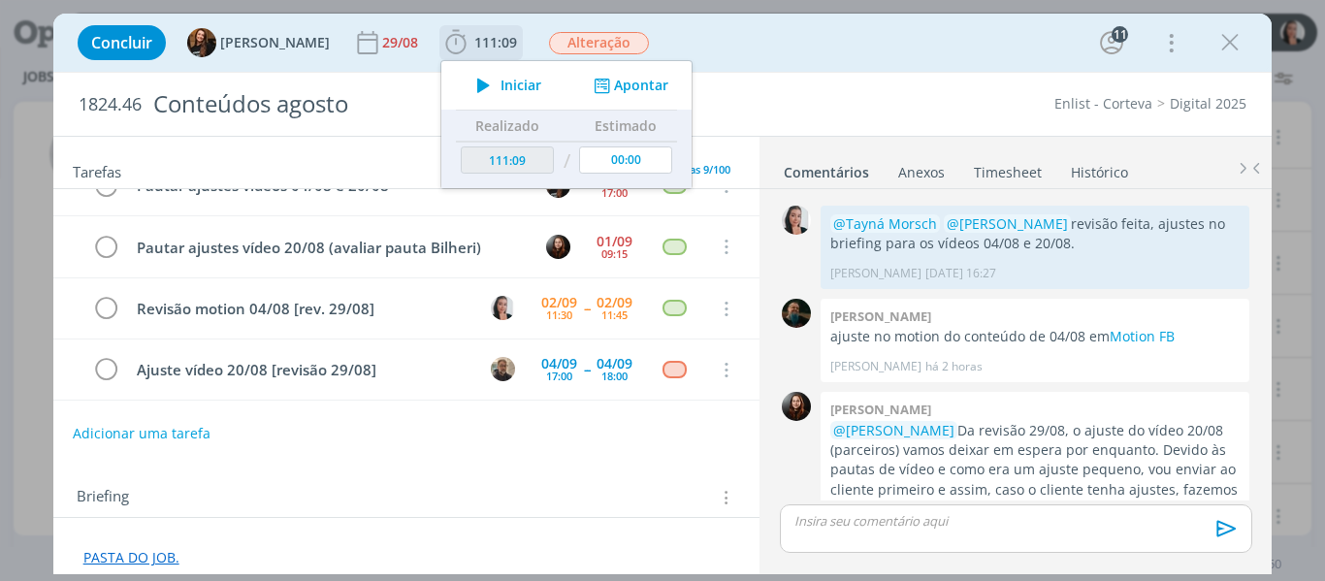
click at [501, 86] on span "Iniciar" at bounding box center [521, 86] width 41 height 14
click at [1005, 38] on div "Concluir Tayná Morsch 29/08 111:09 Iniciar Apontar Data * [DATE] Horas * 00:00 …" at bounding box center [663, 42] width 1190 height 47
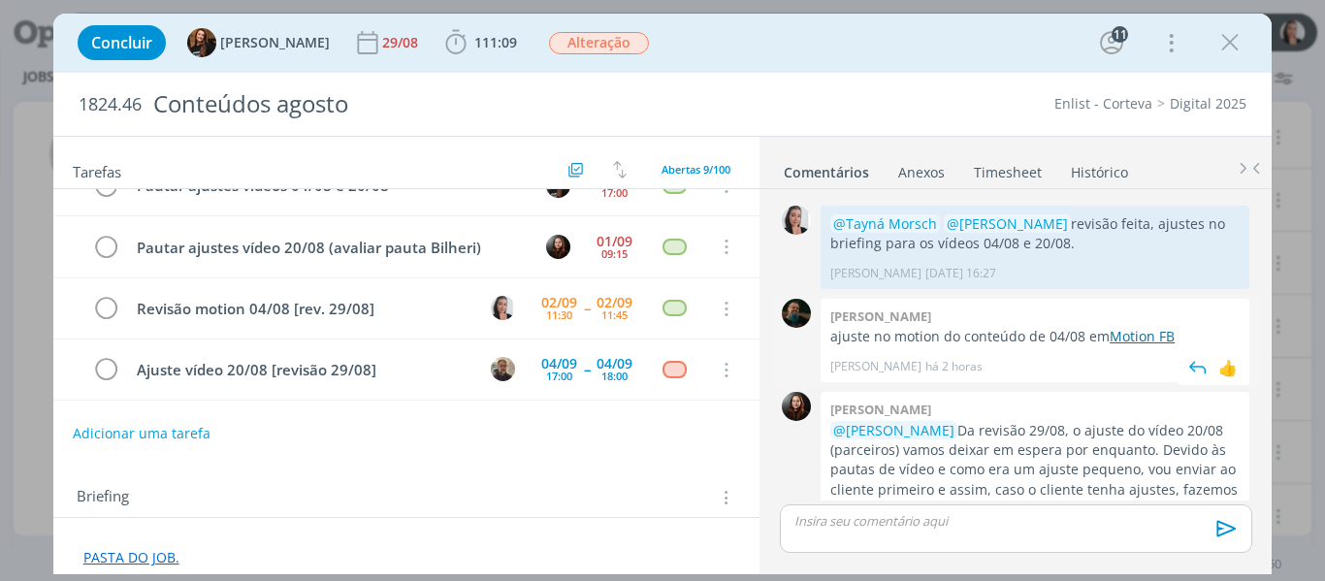
click at [1155, 327] on link "Motion FB" at bounding box center [1142, 336] width 65 height 18
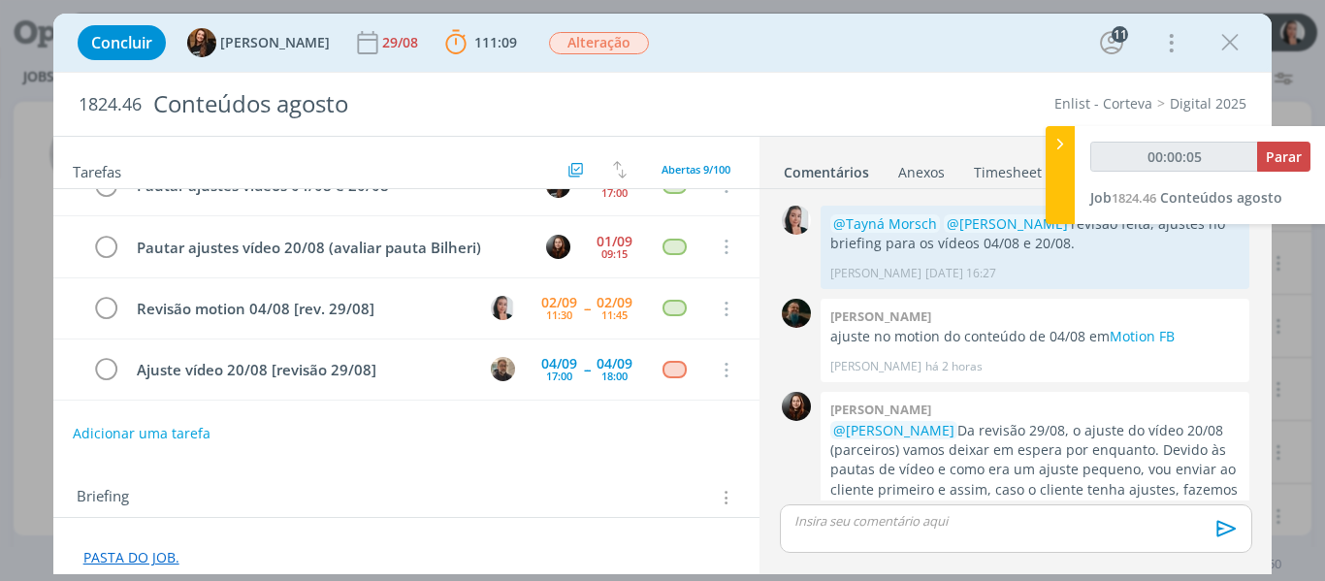
type input "00:00:07"
drag, startPoint x: 1055, startPoint y: 167, endPoint x: 1094, endPoint y: 282, distance: 121.8
click at [1055, 167] on div at bounding box center [1060, 175] width 29 height 98
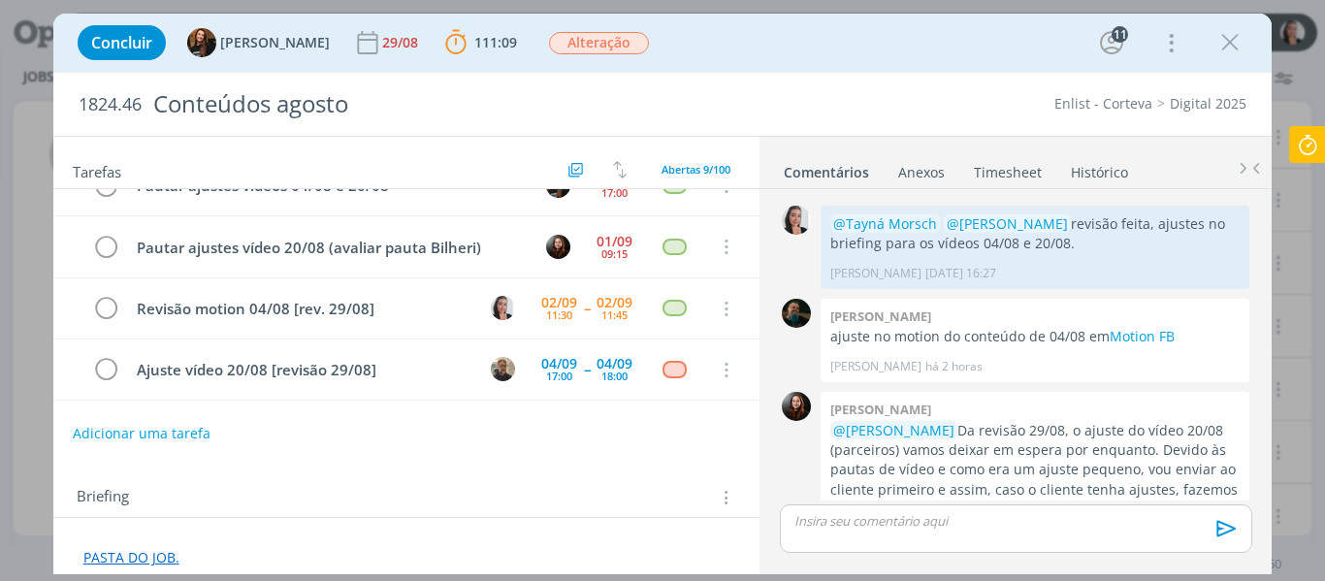
drag, startPoint x: 958, startPoint y: 36, endPoint x: 944, endPoint y: 36, distance: 13.6
click at [954, 35] on div "Concluir Tayná Morsch 29/08 111:09 Parar Apontar Data * [DATE] Horas * 00:00 Ta…" at bounding box center [663, 42] width 1190 height 47
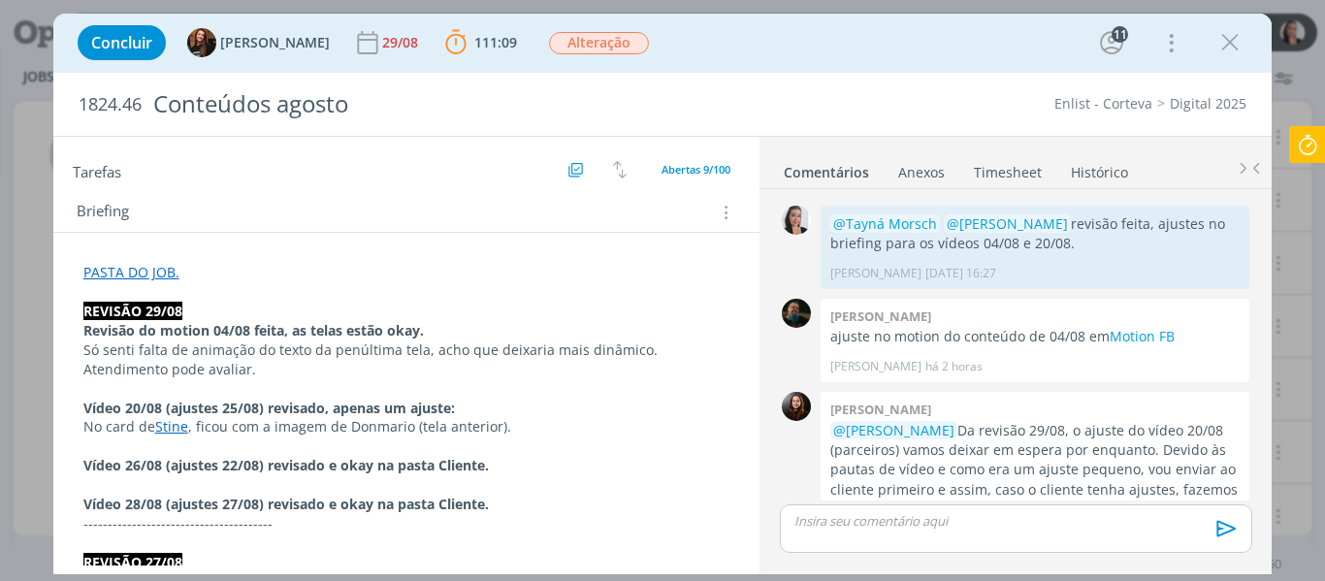
scroll to position [291, 0]
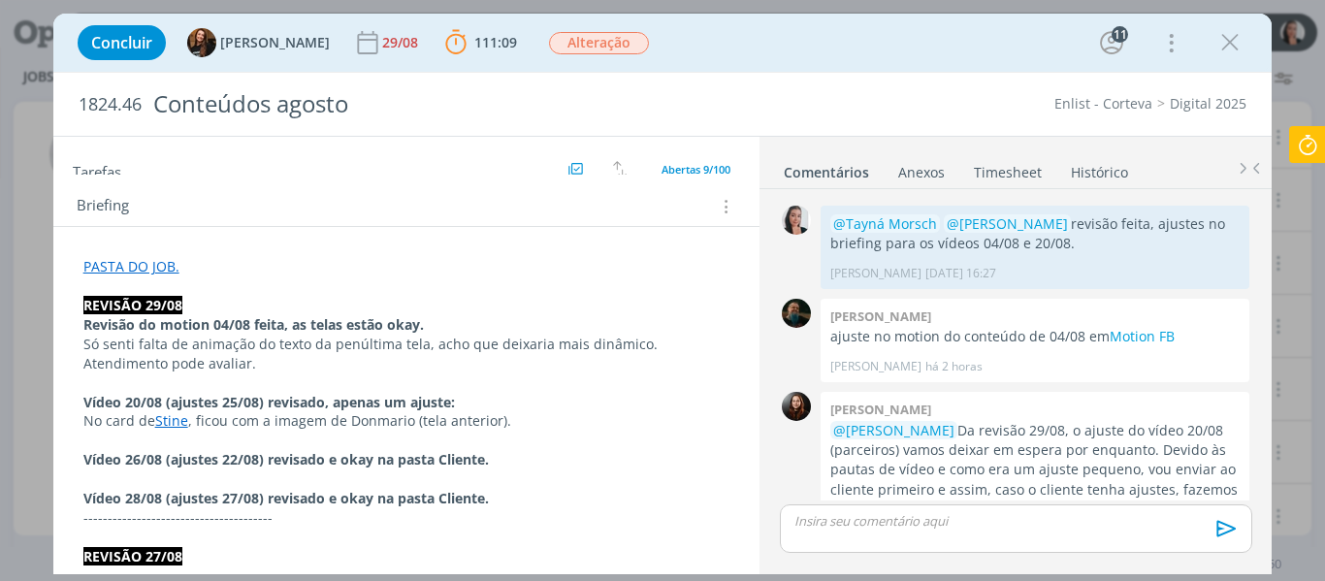
click at [901, 74] on div "1824.46 Conteúdos agosto Enlist - Corteva Digital 2025" at bounding box center [662, 104] width 1219 height 63
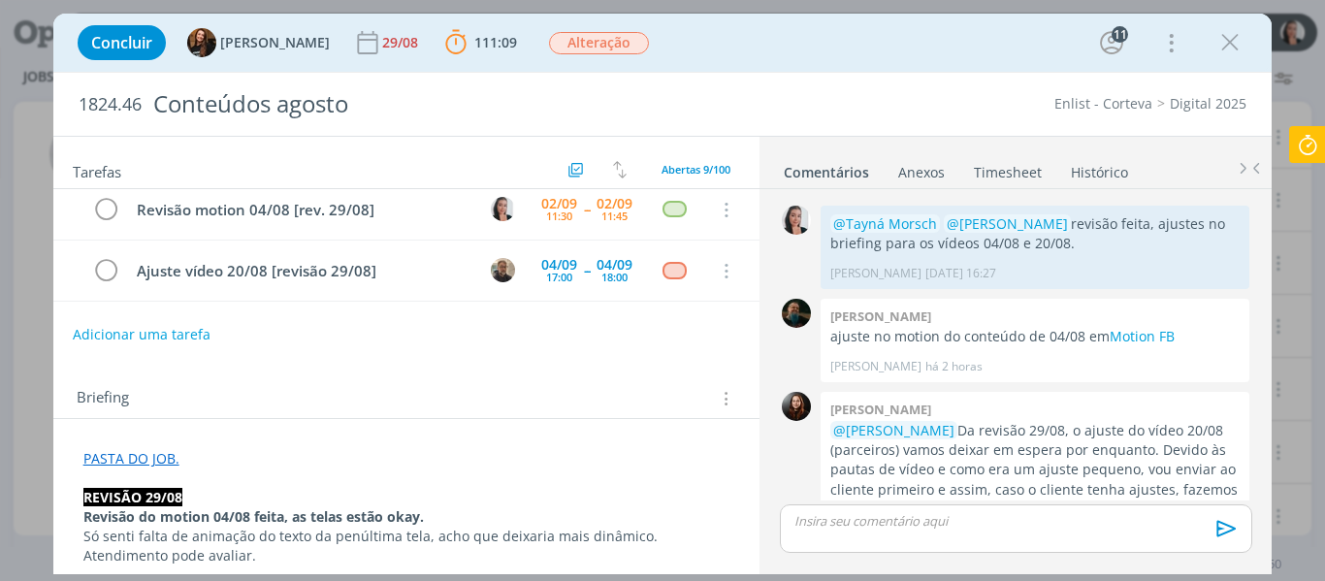
scroll to position [97, 0]
click at [721, 23] on div "Concluir Tayná Morsch 29/08 111:09 Parar Apontar Data * [DATE] Horas * 00:00 Ta…" at bounding box center [663, 42] width 1190 height 47
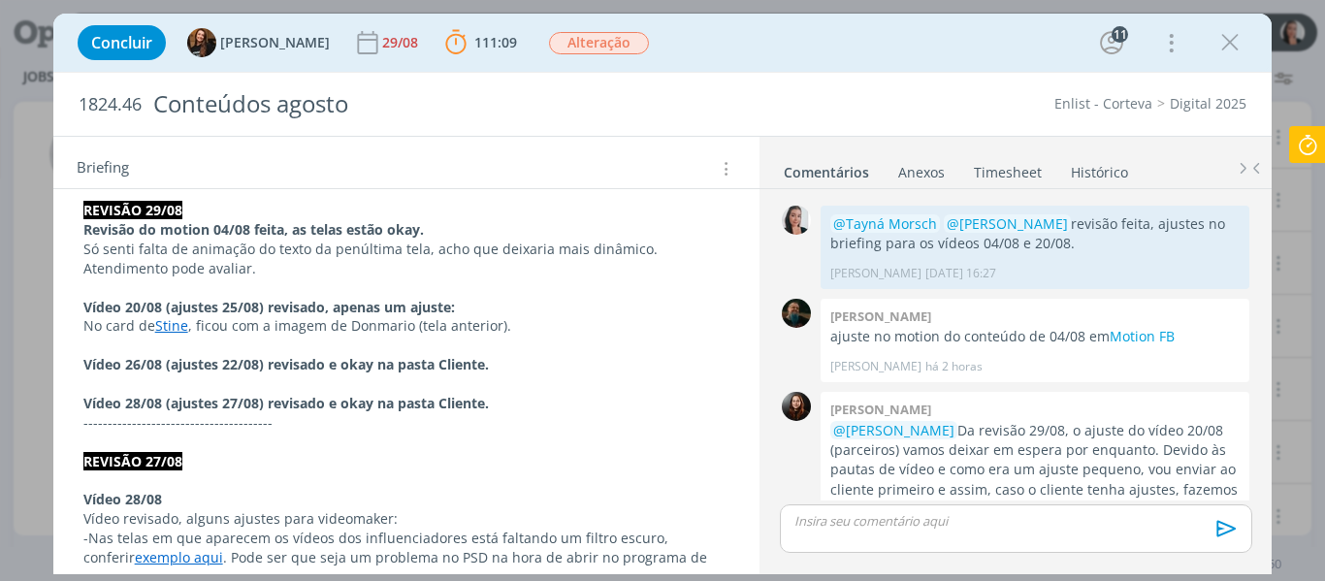
scroll to position [388, 0]
click at [1053, 539] on div "dialog" at bounding box center [1015, 528] width 471 height 49
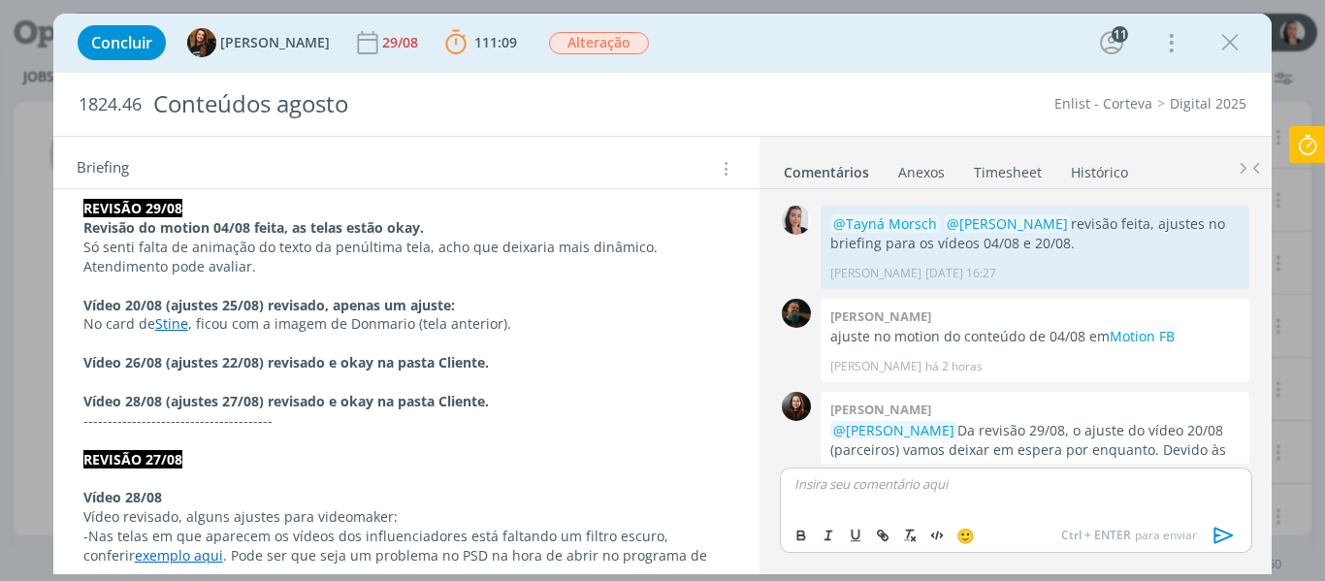
scroll to position [2331, 0]
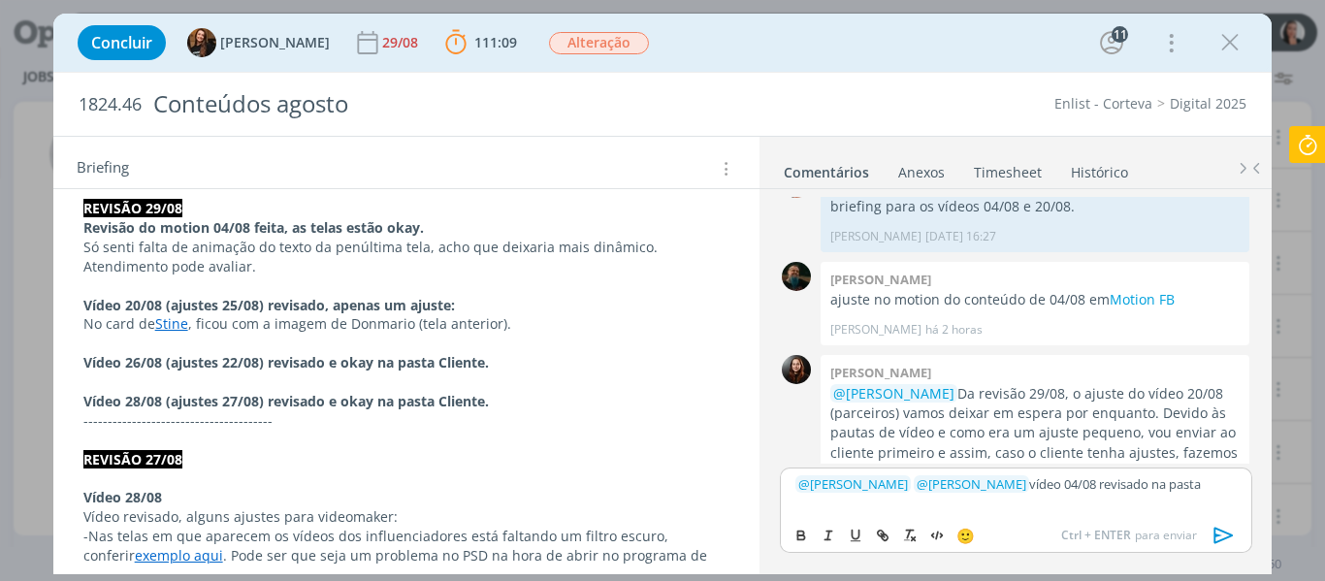
click at [1207, 490] on p "﻿ @ [PERSON_NAME] ﻿ ﻿ @ [PERSON_NAME] ﻿ vídeo 04/08 revisado na pasta" at bounding box center [1016, 483] width 440 height 17
click at [1208, 490] on p "﻿ @ [PERSON_NAME] ﻿ ﻿ @ [PERSON_NAME] ﻿ vídeo 04/08 revisado na pasta 4. Client…" at bounding box center [1016, 491] width 440 height 36
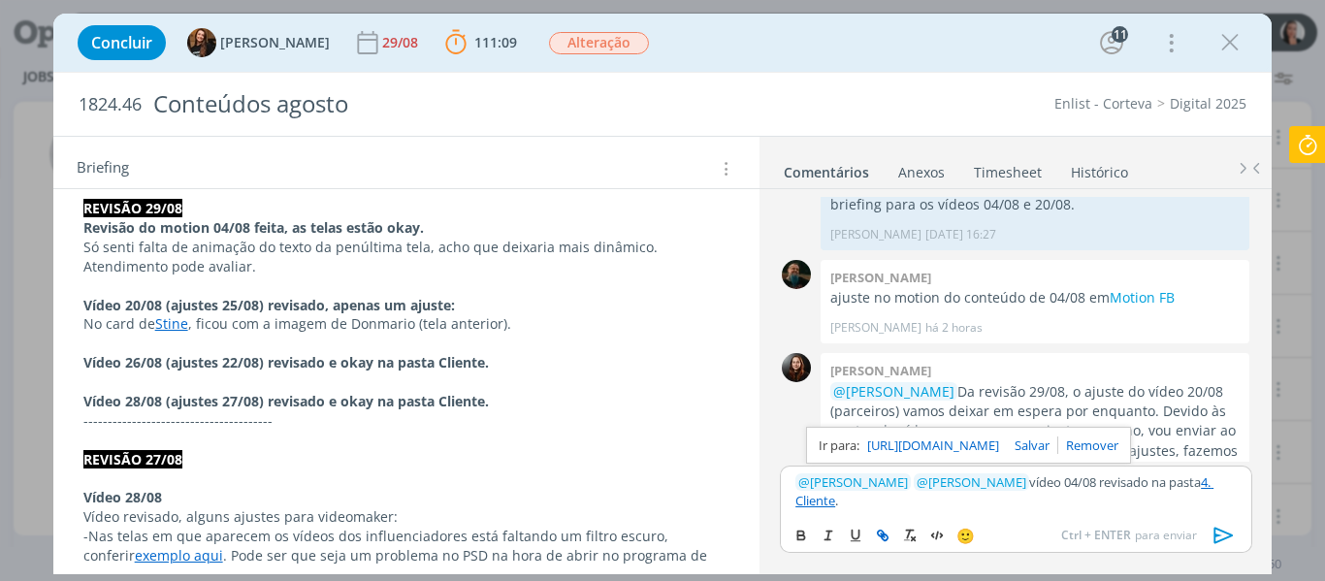
click at [1141, 488] on p "﻿ @ [PERSON_NAME] ﻿ ﻿ @ [PERSON_NAME] ﻿ vídeo 04/08 revisado na pasta 4. Client…" at bounding box center [1016, 491] width 440 height 36
click at [1097, 488] on p "﻿ @ [PERSON_NAME] ﻿ ﻿ @ [PERSON_NAME] ﻿ vídeo 04/08 revisado na pasta 4. Client…" at bounding box center [1016, 491] width 440 height 36
click at [1092, 482] on p "﻿ @ [PERSON_NAME] ﻿ ﻿ @ [PERSON_NAME] ﻿ vídeo 04/08 revisado na pasta 4. Client…" at bounding box center [1016, 491] width 440 height 36
click at [1221, 533] on icon "dialog" at bounding box center [1224, 535] width 29 height 29
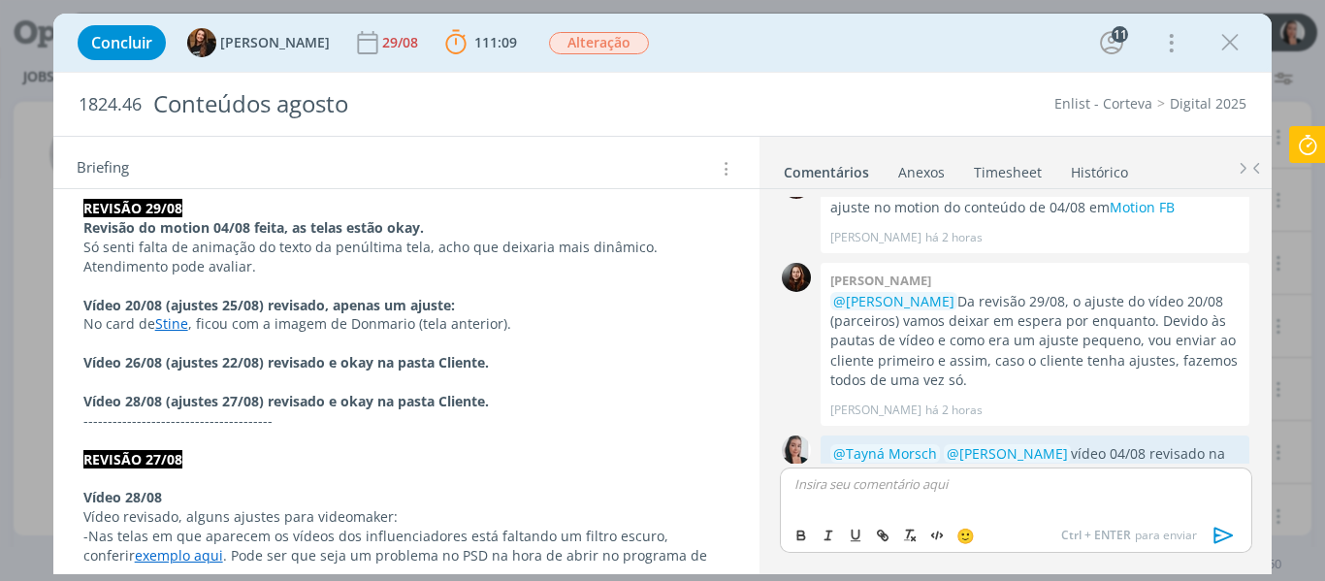
scroll to position [0, 0]
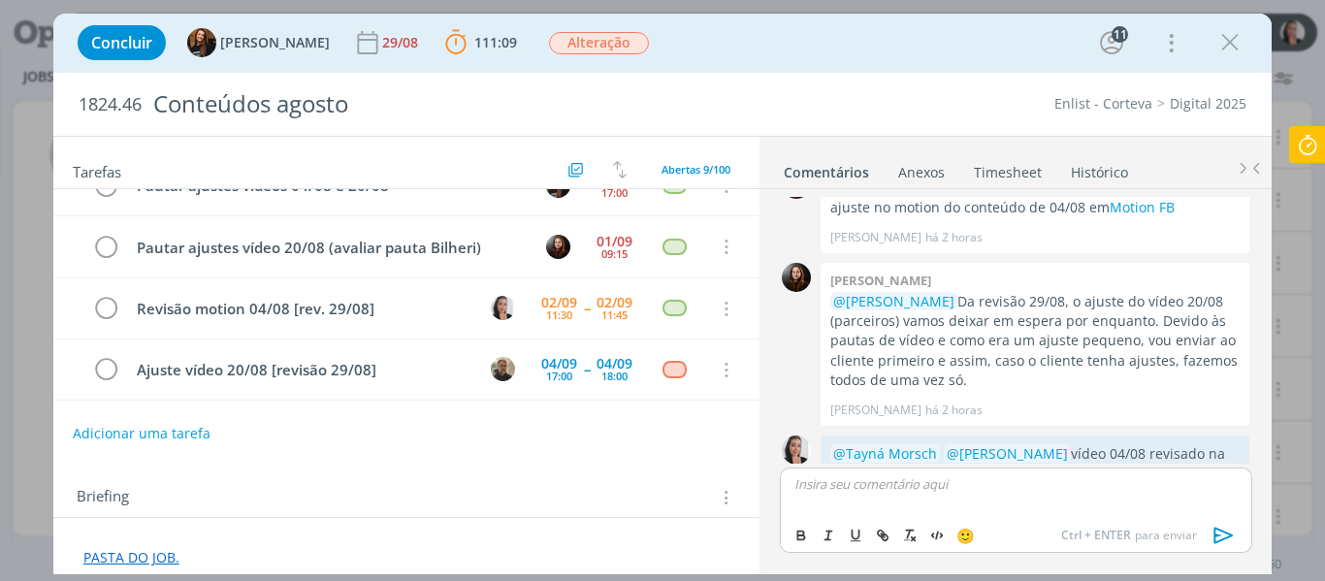
click at [1302, 146] on icon at bounding box center [1307, 145] width 35 height 38
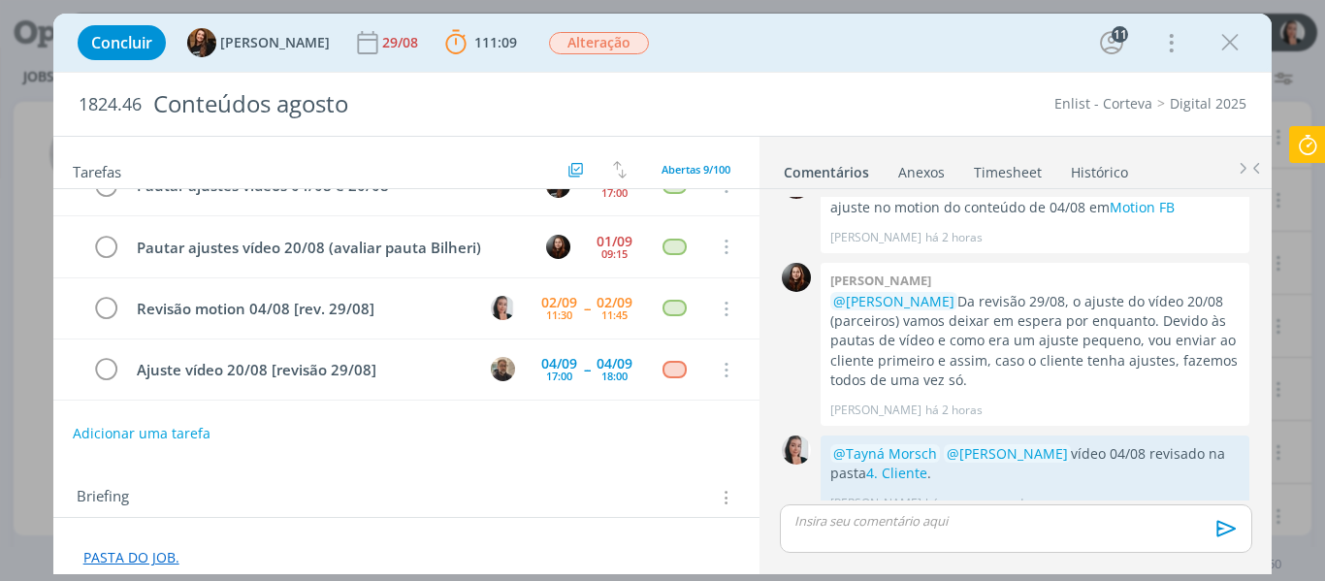
scroll to position [2387, 0]
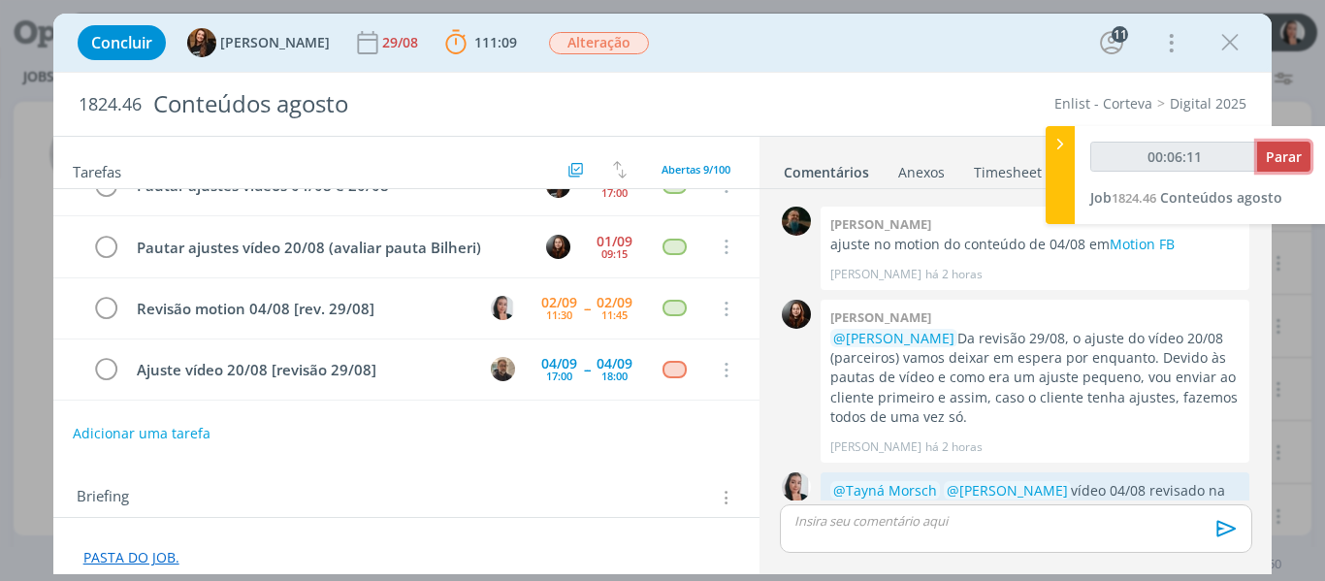
click at [1296, 155] on span "Parar" at bounding box center [1284, 156] width 36 height 18
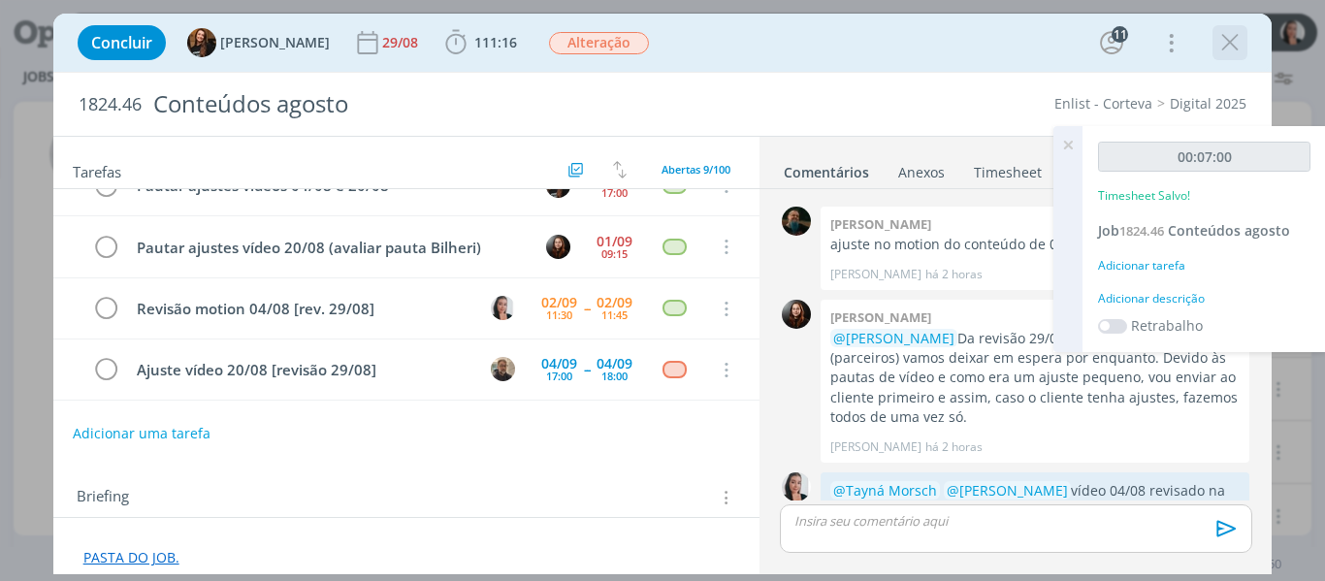
click at [1231, 40] on icon "dialog" at bounding box center [1230, 42] width 29 height 29
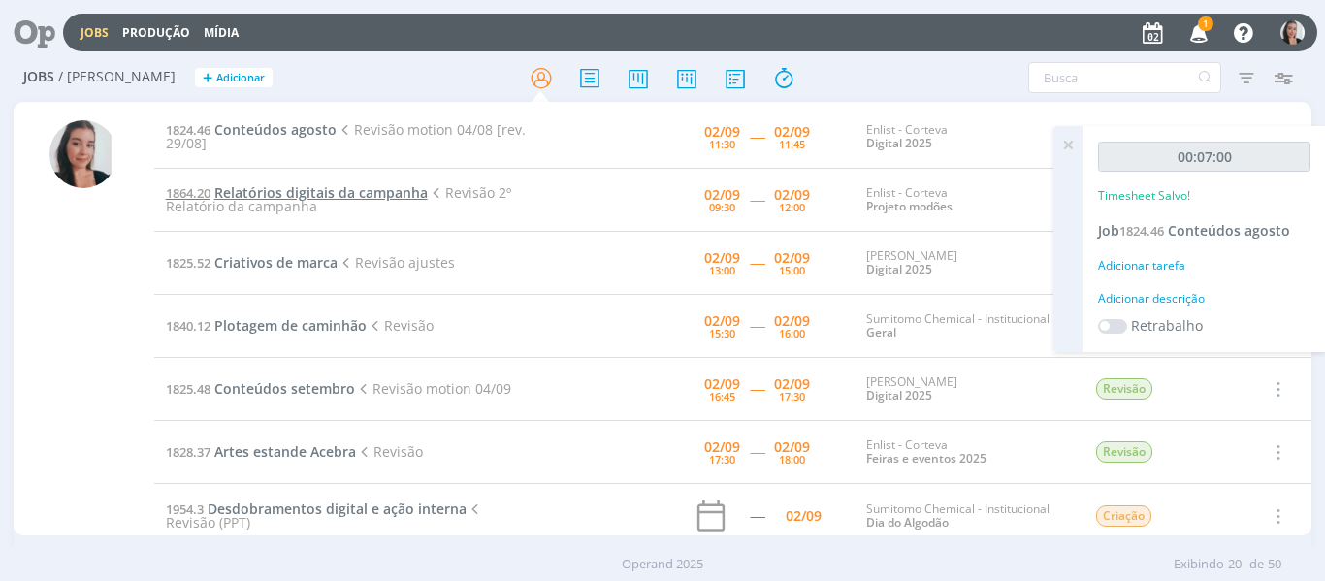
click at [409, 195] on span "Relatórios digitais da campanha" at bounding box center [320, 192] width 213 height 18
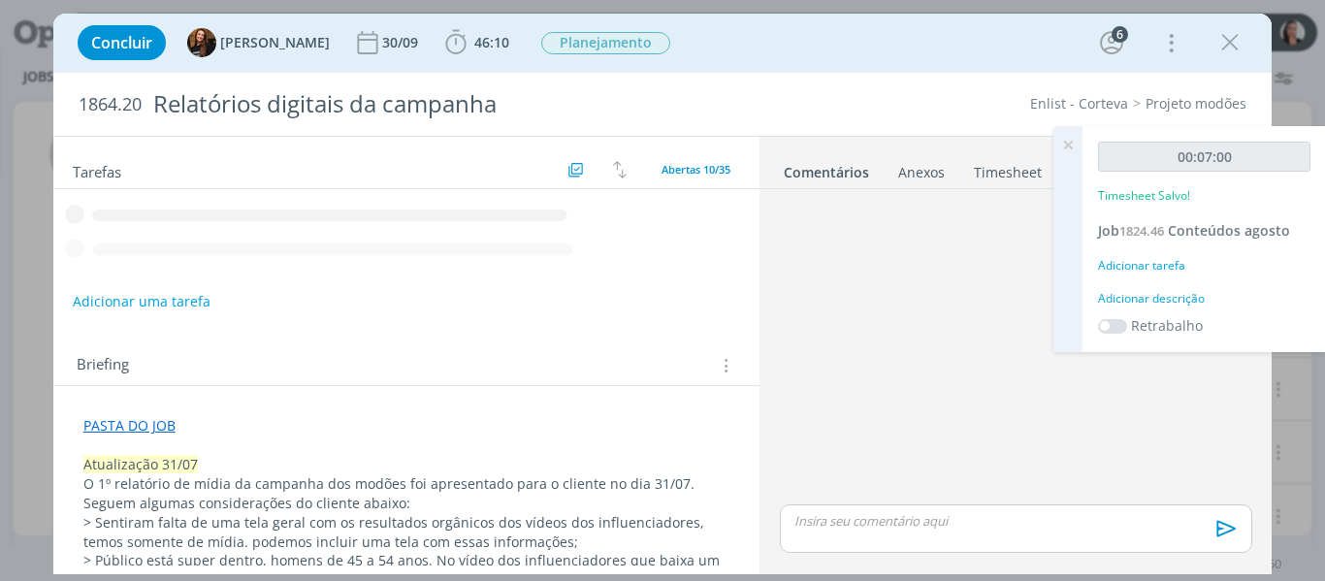
click at [1072, 143] on icon at bounding box center [1068, 145] width 35 height 38
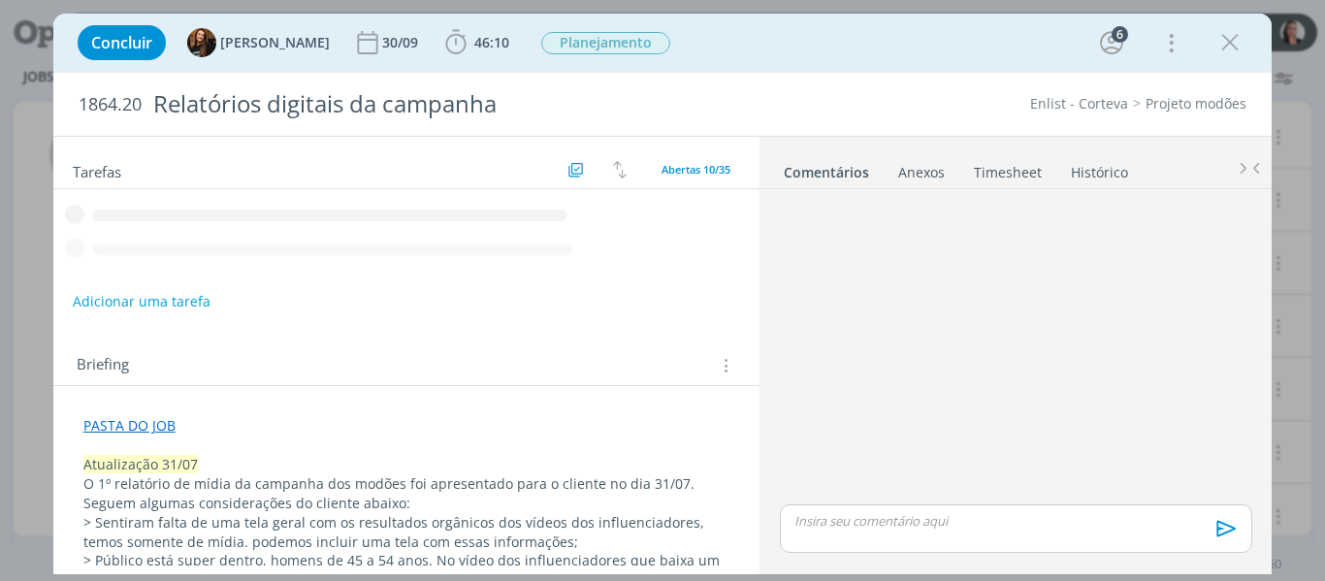
click at [1021, 61] on div "Concluir Tayná Morsch 30/09 46:10 Iniciar Apontar Data * [DATE] Horas * 00:00 T…" at bounding box center [663, 42] width 1190 height 47
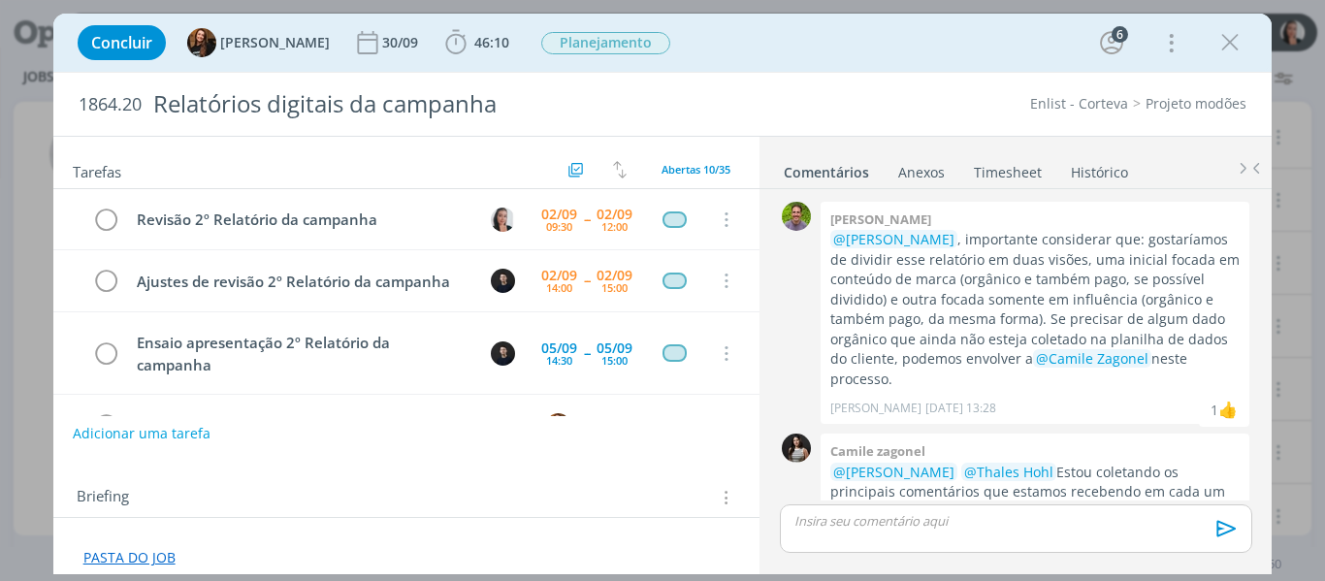
scroll to position [799, 0]
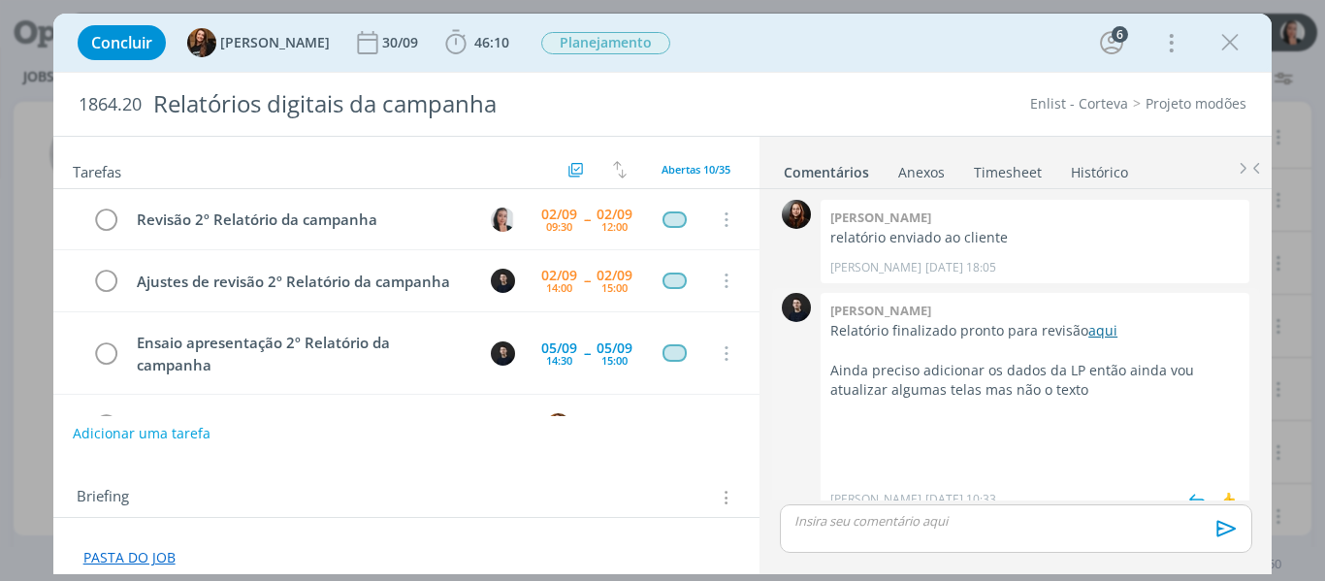
click at [1094, 321] on link "aqui" at bounding box center [1102, 330] width 29 height 18
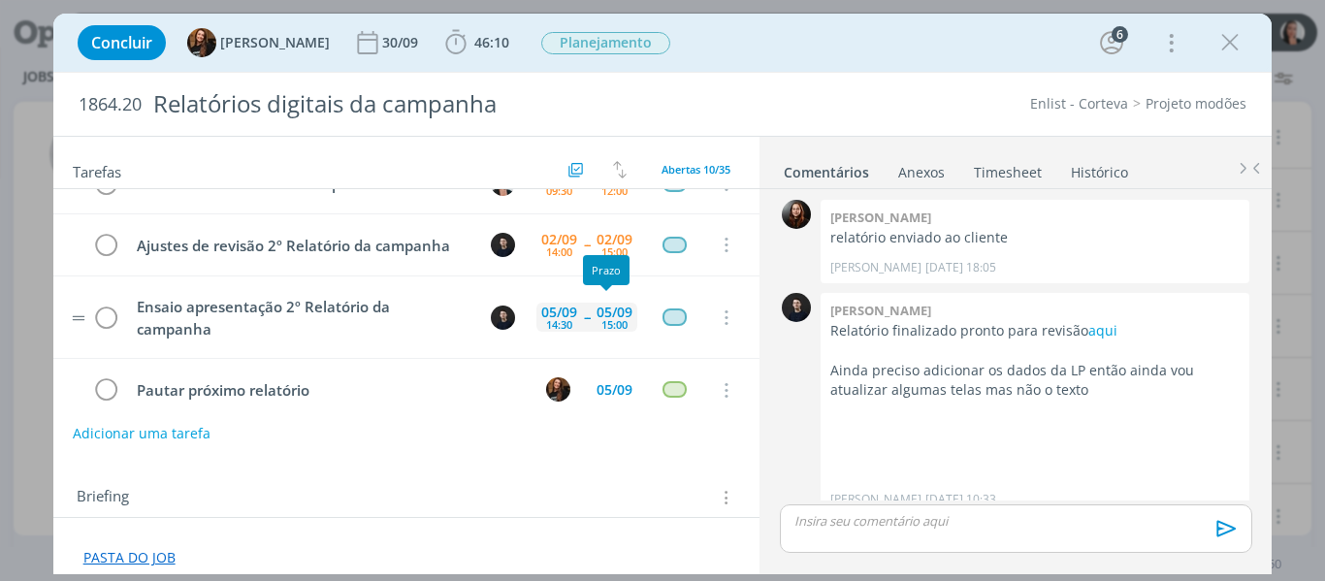
scroll to position [0, 0]
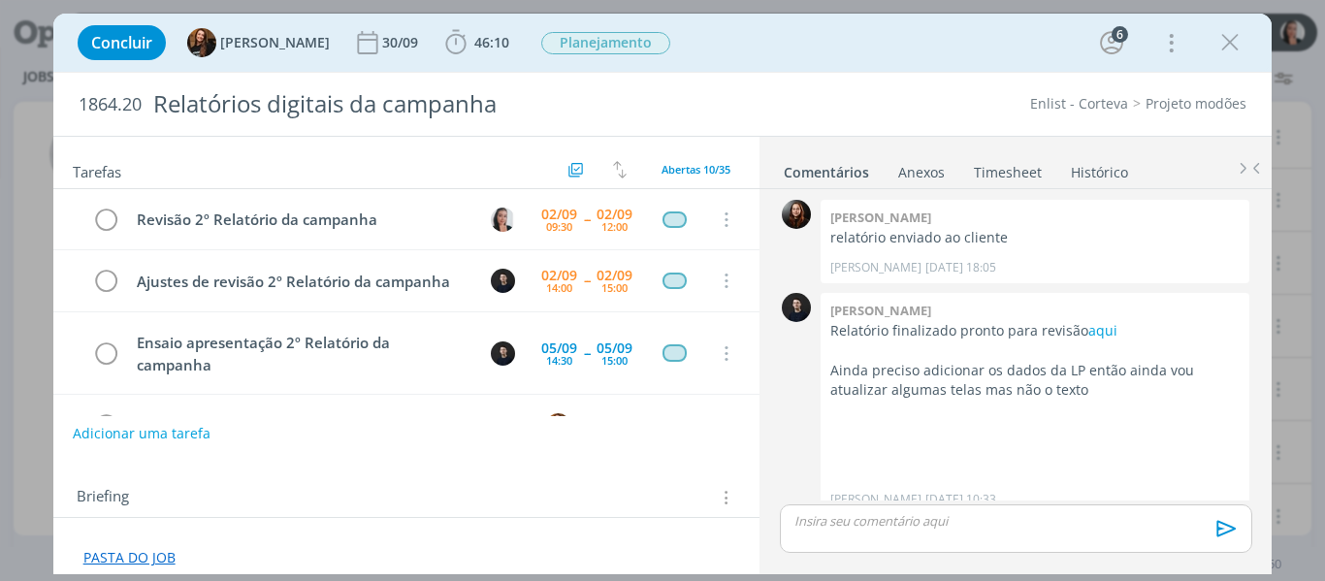
click at [727, 57] on div "Concluir Tayná Morsch 30/09 46:10 Iniciar Apontar Data * [DATE] Horas * 00:00 T…" at bounding box center [663, 42] width 1190 height 47
click at [1236, 38] on icon "dialog" at bounding box center [1230, 42] width 29 height 29
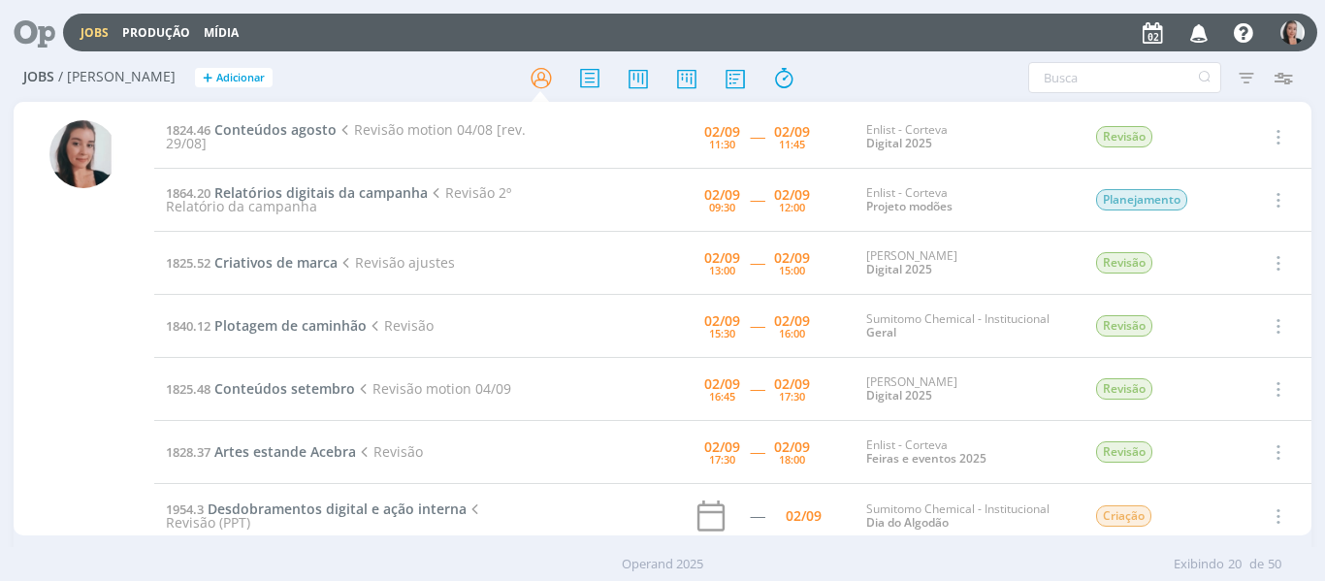
click at [907, 103] on div "1824.46 Conteúdos agosto Revisão motion 04/08 [rev. 29/08] [DATE] 11:30 ----- […" at bounding box center [663, 319] width 1299 height 434
click at [333, 194] on span "Relatórios digitais da campanha" at bounding box center [320, 192] width 213 height 18
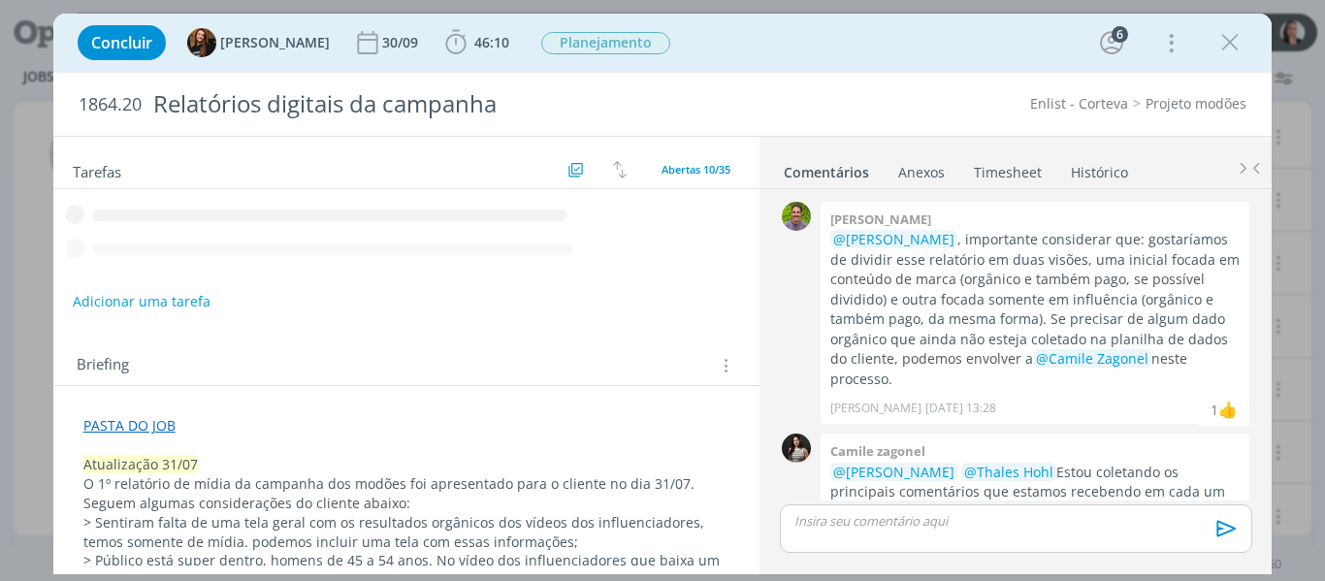
scroll to position [799, 0]
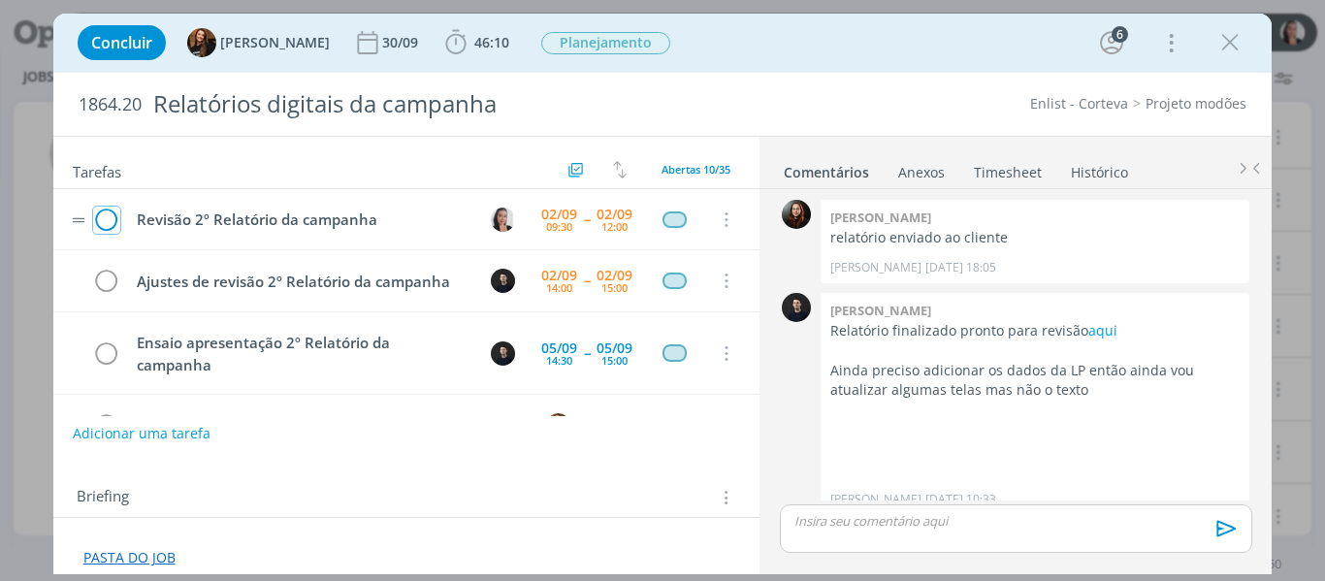
click at [99, 218] on icon "dialog" at bounding box center [106, 220] width 27 height 29
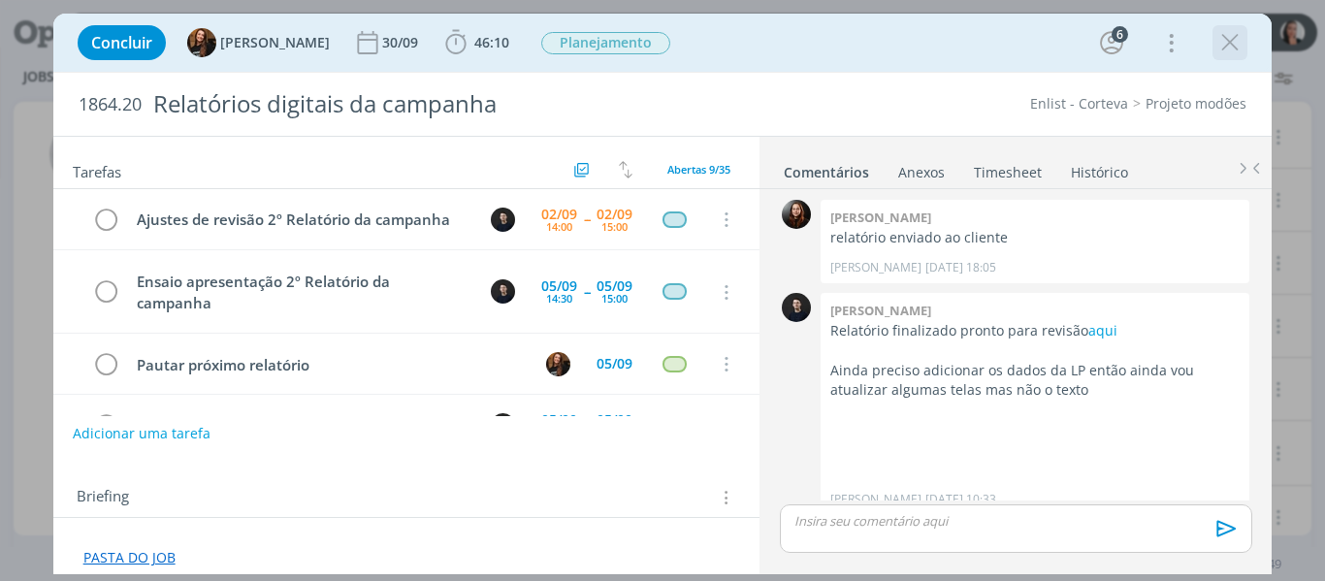
click at [1223, 39] on icon "dialog" at bounding box center [1230, 42] width 29 height 29
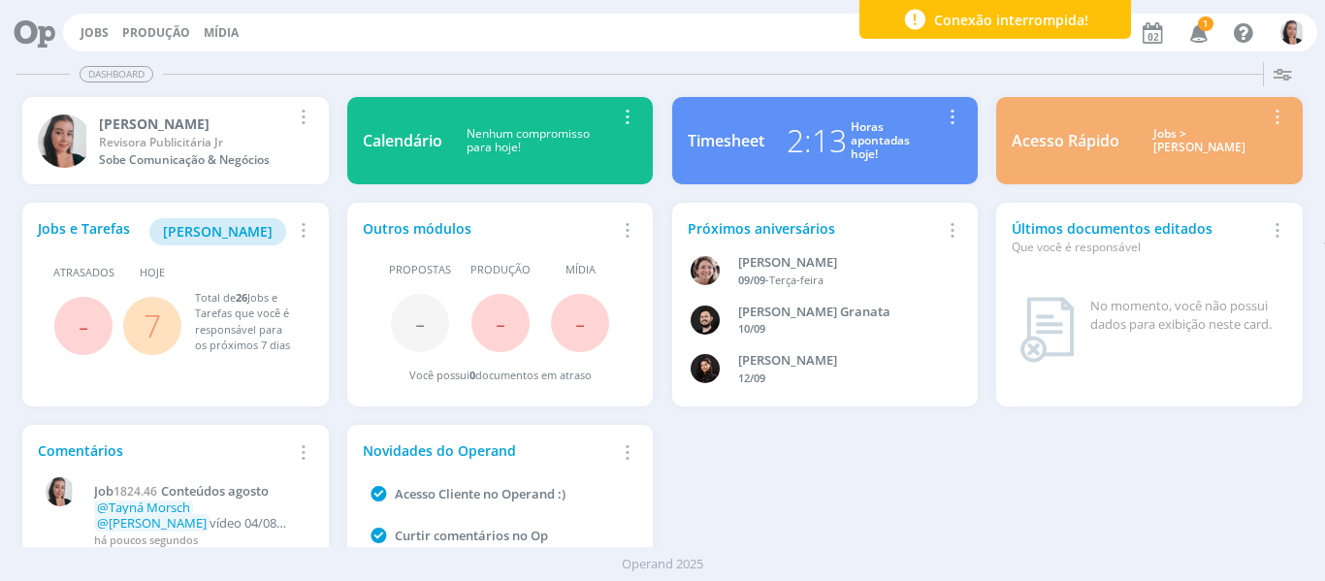
click at [1200, 33] on icon "button" at bounding box center [1200, 32] width 34 height 33
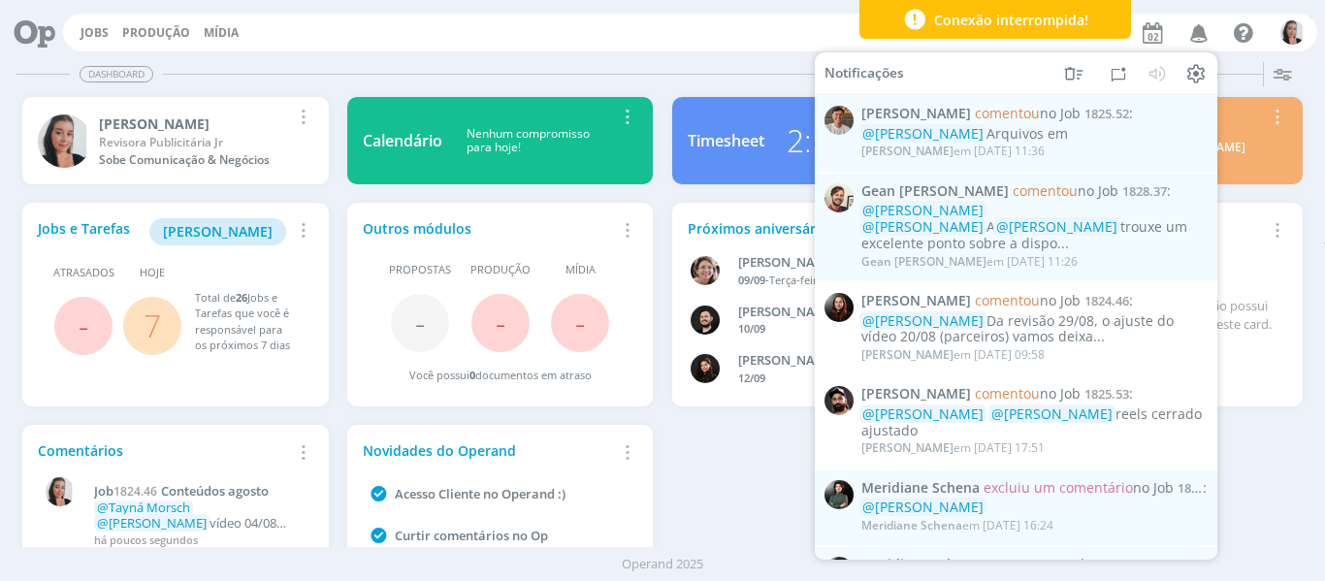
click at [1199, 36] on icon "button" at bounding box center [1200, 32] width 34 height 33
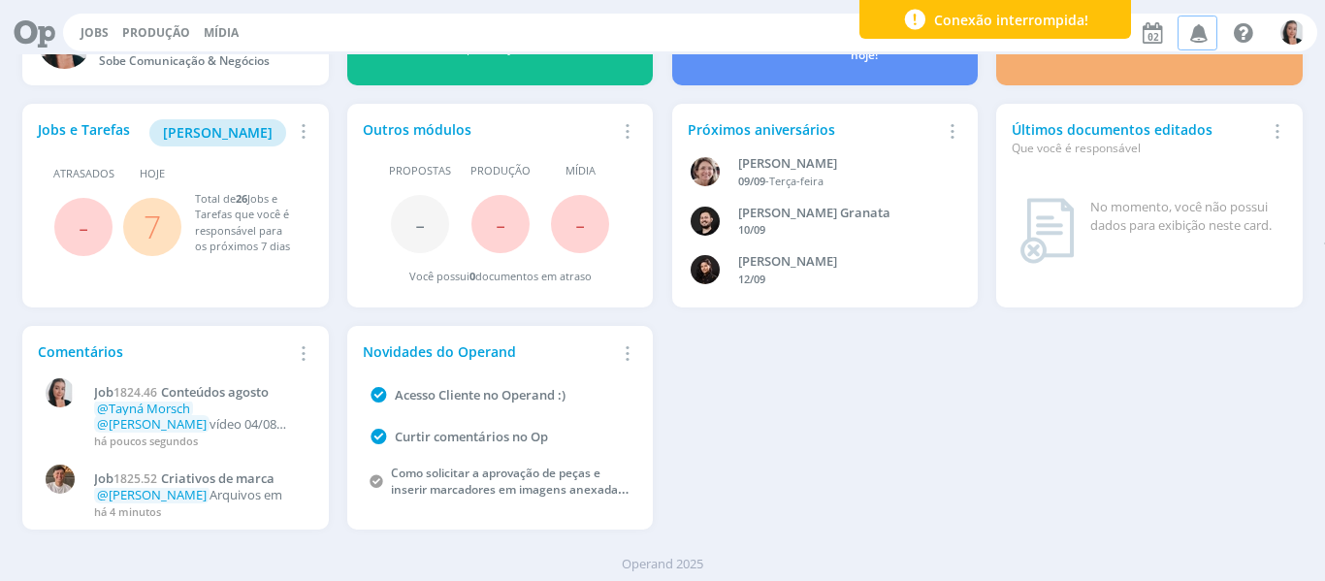
scroll to position [106, 0]
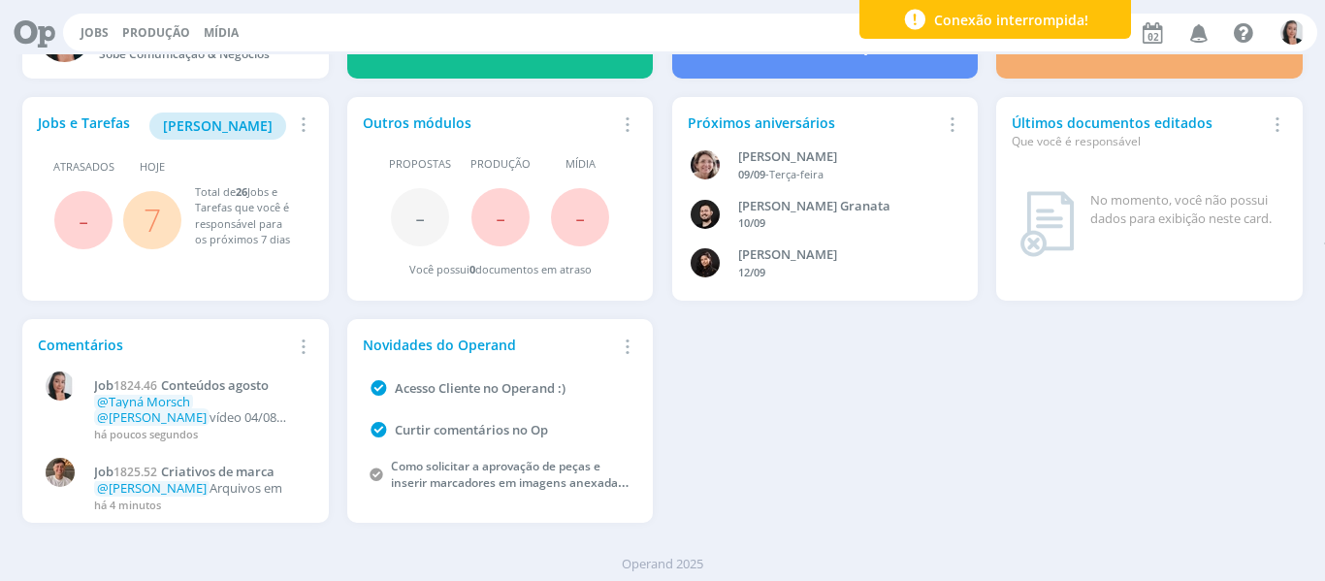
click at [1187, 373] on div "Jobs e Tarefas Minha Pauta Remover Card Atrasados - Hoje 7 Total de 26 Jobs e T…" at bounding box center [663, 310] width 1299 height 444
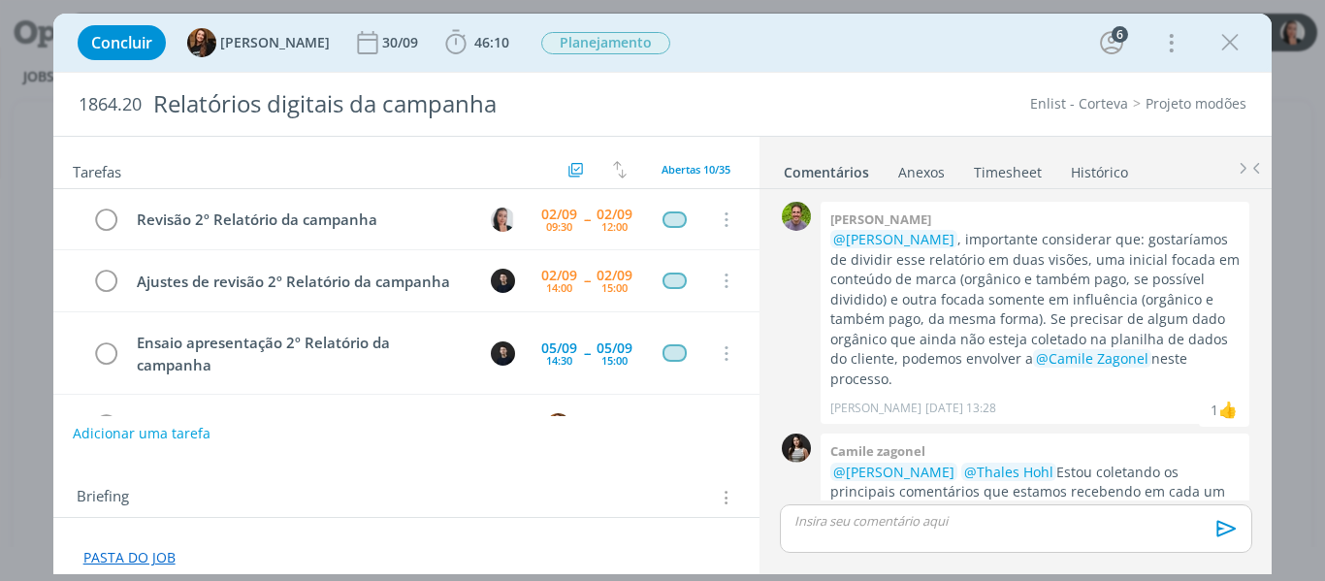
scroll to position [799, 0]
